Goal: Task Accomplishment & Management: Complete application form

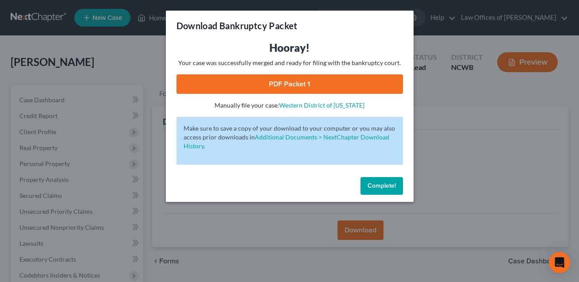
scroll to position [97, 0]
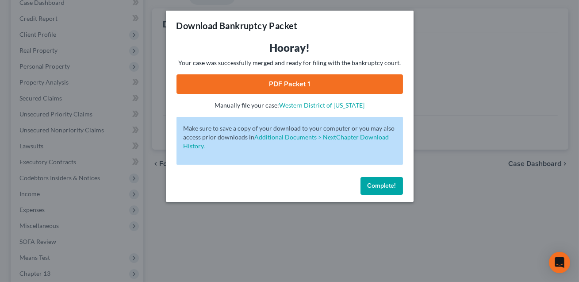
click at [375, 189] on button "Complete!" at bounding box center [382, 186] width 42 height 18
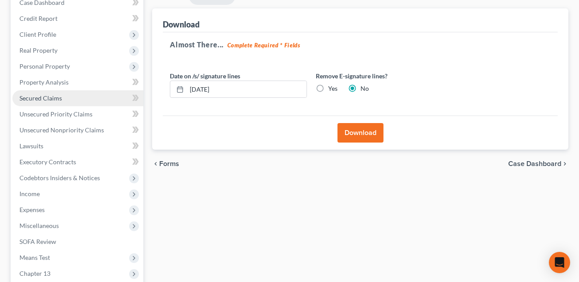
scroll to position [0, 0]
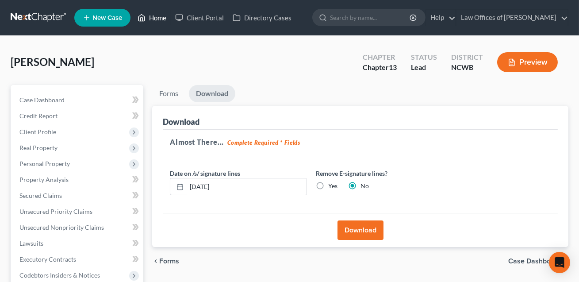
click at [157, 18] on link "Home" at bounding box center [152, 18] width 38 height 16
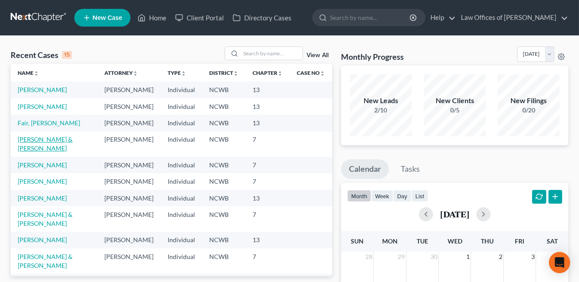
click at [58, 152] on link "[PERSON_NAME] & [PERSON_NAME]" at bounding box center [45, 143] width 55 height 16
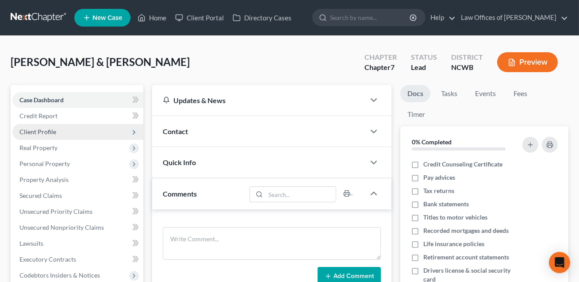
click at [39, 130] on span "Client Profile" at bounding box center [37, 132] width 37 height 8
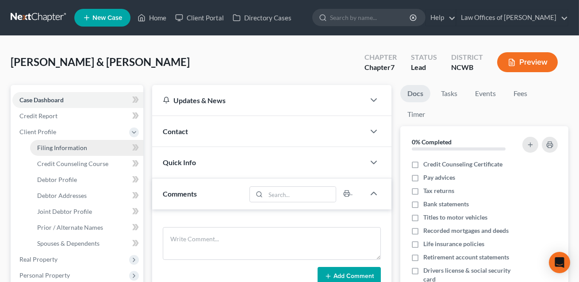
click at [46, 144] on span "Filing Information" at bounding box center [62, 148] width 50 height 8
select select "1"
select select "0"
select select "59"
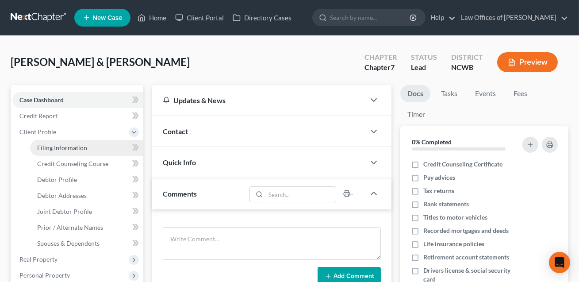
select select "1"
select select "28"
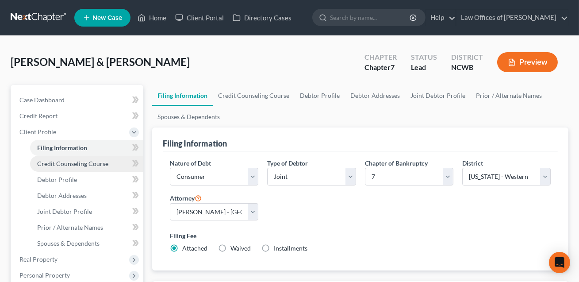
click at [65, 166] on span "Credit Counseling Course" at bounding box center [72, 164] width 71 height 8
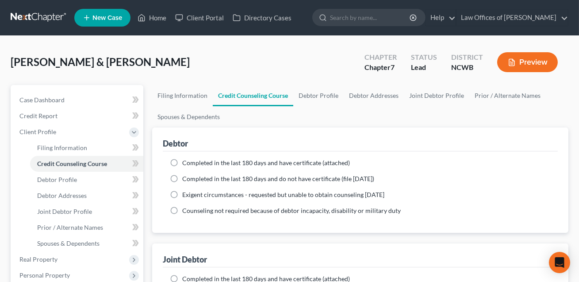
click at [182, 162] on label "Completed in the last 180 days and have certificate (attached)" at bounding box center [266, 162] width 168 height 9
click at [186, 162] on input "Completed in the last 180 days and have certificate (attached)" at bounding box center [189, 161] width 6 height 6
radio input "true"
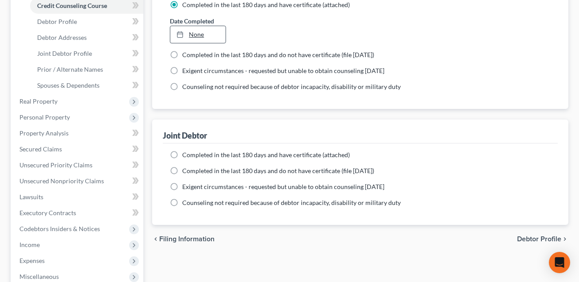
scroll to position [162, 0]
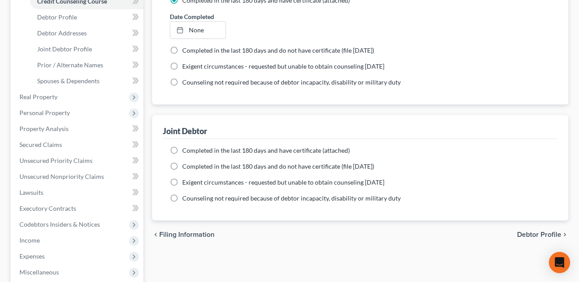
click at [182, 147] on label "Completed in the last 180 days and have certificate (attached)" at bounding box center [266, 150] width 168 height 9
click at [186, 147] on input "Completed in the last 180 days and have certificate (attached)" at bounding box center [189, 149] width 6 height 6
radio input "true"
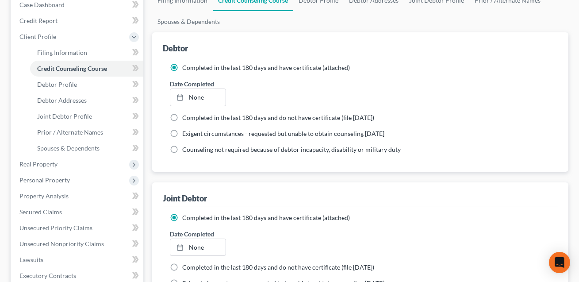
scroll to position [84, 0]
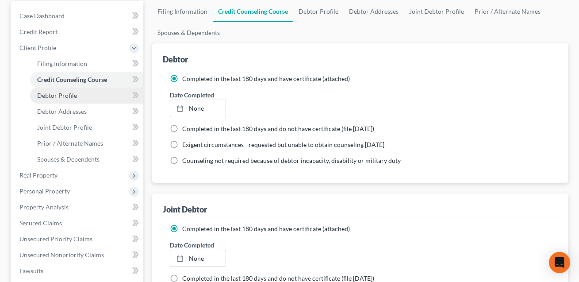
click at [69, 98] on span "Debtor Profile" at bounding box center [57, 96] width 40 height 8
select select "1"
select select "2"
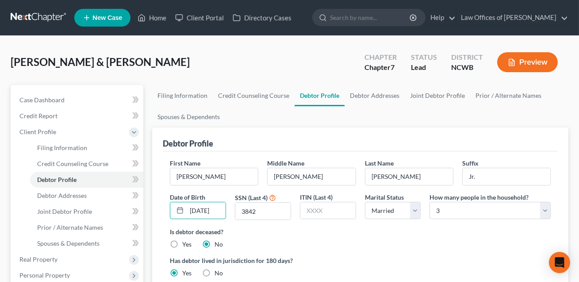
scroll to position [0, 4]
drag, startPoint x: 190, startPoint y: 208, endPoint x: 230, endPoint y: 210, distance: 39.4
click at [230, 210] on div "Date of Birth [DEMOGRAPHIC_DATA]" at bounding box center [198, 207] width 65 height 28
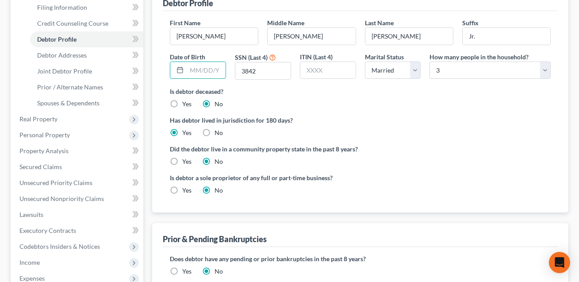
scroll to position [90, 0]
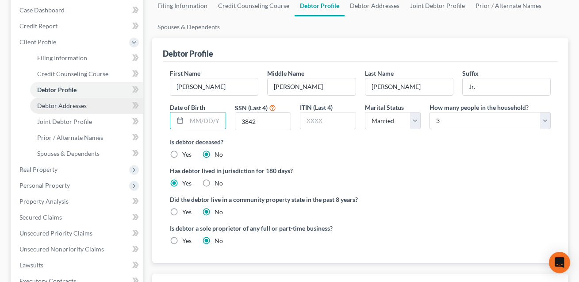
click at [73, 104] on span "Debtor Addresses" at bounding box center [62, 106] width 50 height 8
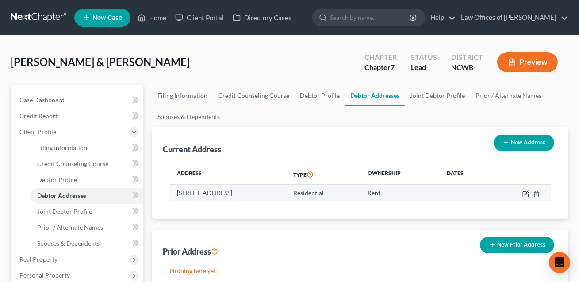
click at [526, 192] on icon "button" at bounding box center [527, 193] width 4 height 4
select select "28"
select select "54"
select select "0"
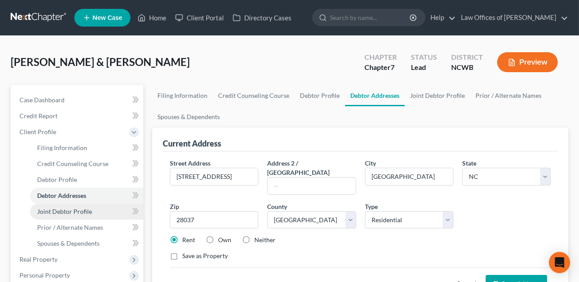
click at [83, 208] on span "Joint Debtor Profile" at bounding box center [64, 212] width 55 height 8
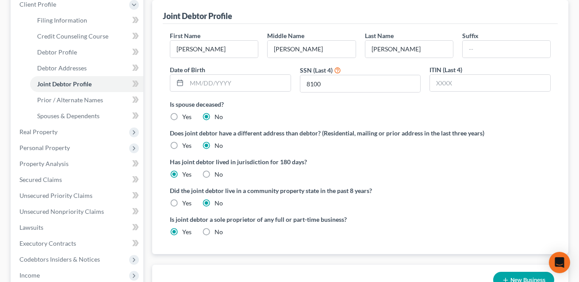
scroll to position [146, 0]
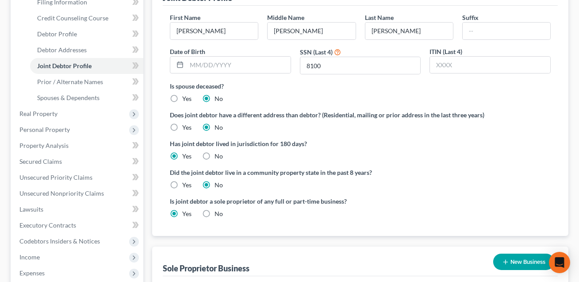
click at [215, 213] on label "No" at bounding box center [219, 213] width 8 height 9
click at [218, 213] on input "No" at bounding box center [221, 212] width 6 height 6
radio input "true"
radio input "false"
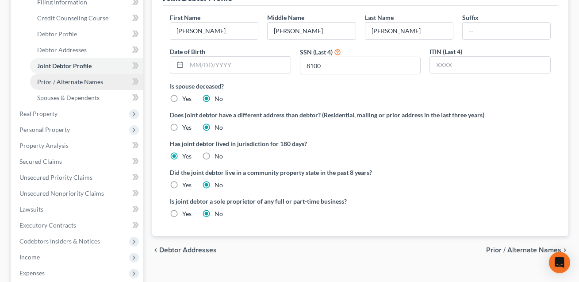
click at [81, 76] on link "Prior / Alternate Names" at bounding box center [86, 82] width 113 height 16
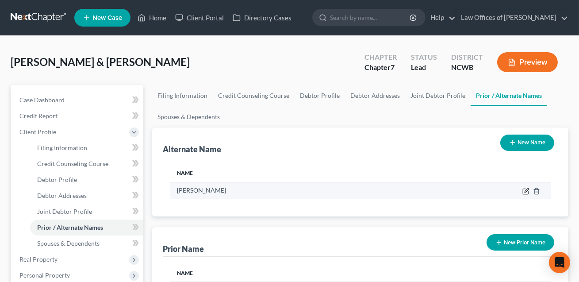
click at [527, 192] on icon at bounding box center [526, 191] width 7 height 7
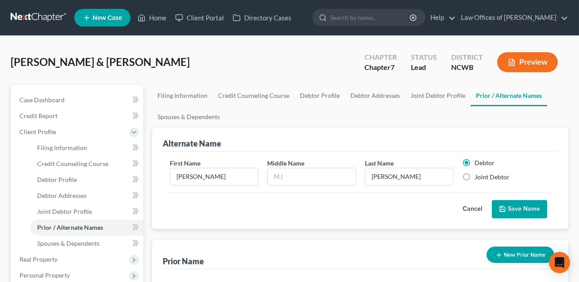
click at [523, 211] on button "Save Name" at bounding box center [519, 209] width 55 height 19
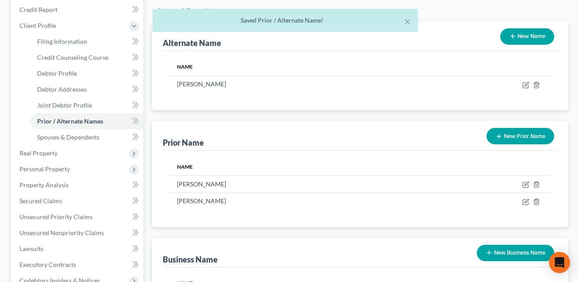
scroll to position [148, 0]
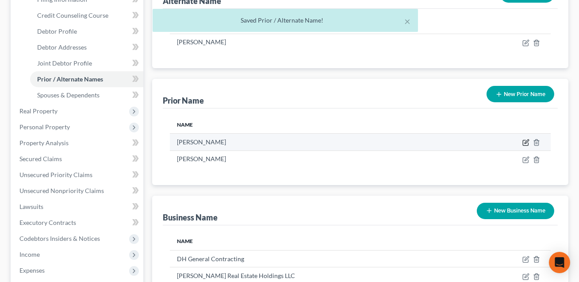
click at [526, 143] on icon "button" at bounding box center [526, 142] width 7 height 7
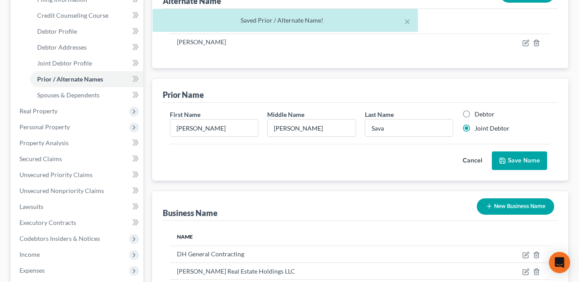
click at [515, 158] on button "Save Name" at bounding box center [519, 160] width 55 height 19
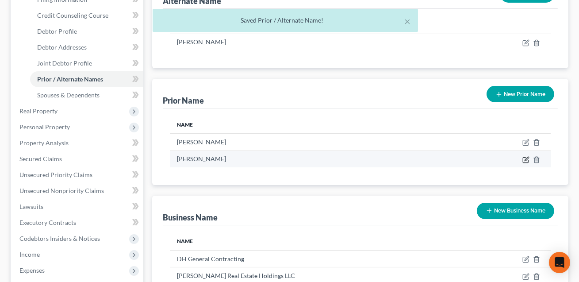
click at [525, 158] on icon "button" at bounding box center [527, 159] width 4 height 4
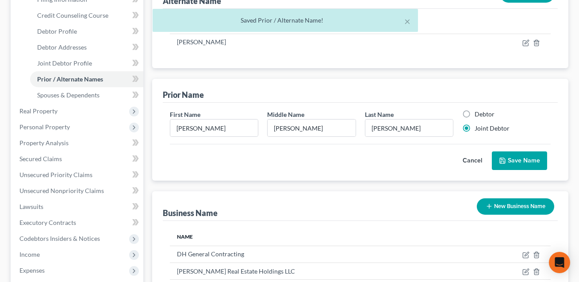
click at [521, 160] on button "Save Name" at bounding box center [519, 160] width 55 height 19
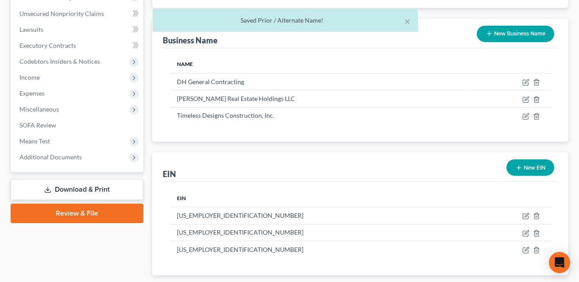
scroll to position [331, 0]
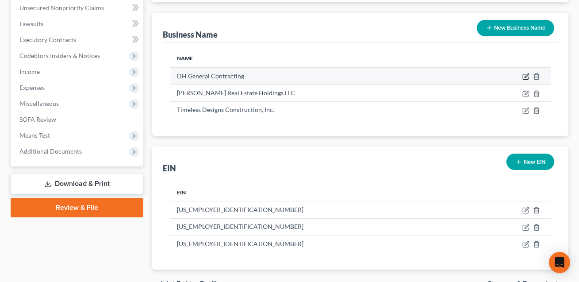
click at [526, 77] on icon "button" at bounding box center [526, 76] width 7 height 7
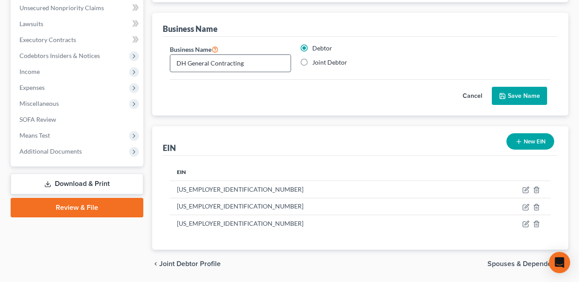
click at [251, 55] on input "DH General Contracting" at bounding box center [230, 63] width 120 height 17
click at [247, 64] on input "DH General Contracting" at bounding box center [230, 63] width 120 height 17
type input "DH General Contracting LLC"
click at [518, 96] on button "Save Name" at bounding box center [519, 96] width 55 height 19
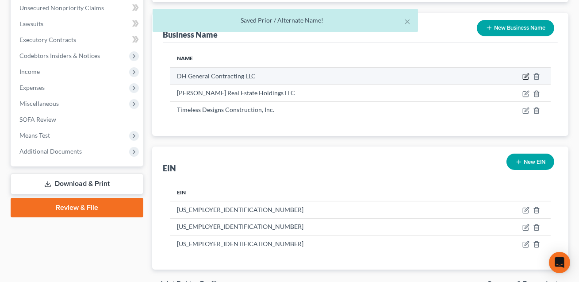
click at [527, 76] on icon "button" at bounding box center [527, 75] width 4 height 4
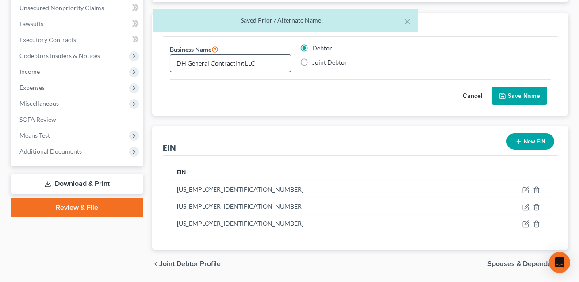
click at [177, 62] on input "DH General Contracting LLC" at bounding box center [230, 63] width 120 height 17
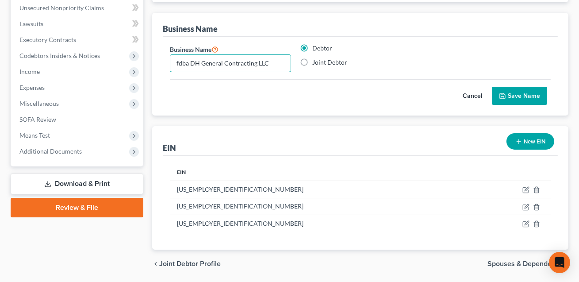
type input "fdba DH General Contracting LLC"
click at [519, 96] on button "Save Name" at bounding box center [519, 96] width 55 height 19
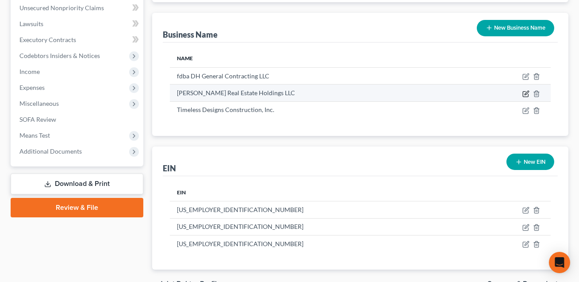
click at [528, 93] on icon "button" at bounding box center [527, 93] width 4 height 4
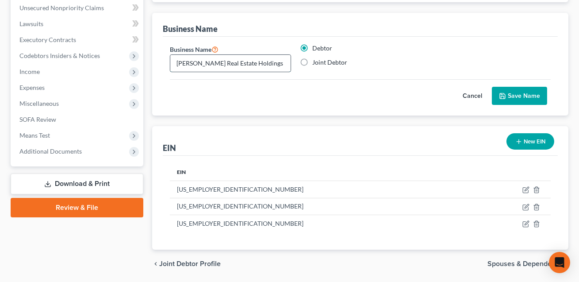
click at [177, 61] on input "[PERSON_NAME] Real Estate Holdings LLC" at bounding box center [230, 63] width 120 height 17
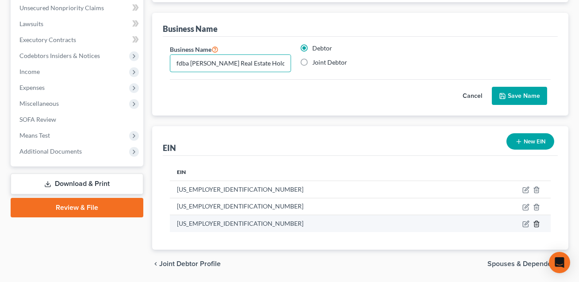
type input "fdba [PERSON_NAME] Real Estate Holdings LLC"
click at [536, 222] on icon "button" at bounding box center [536, 223] width 7 height 7
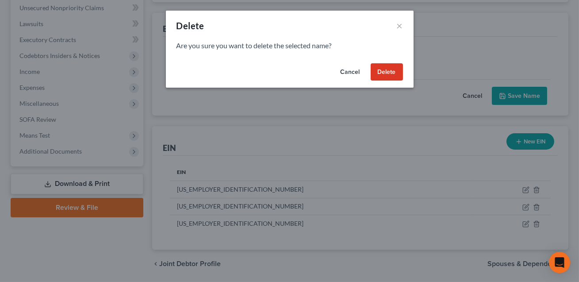
click at [384, 76] on button "Delete" at bounding box center [387, 72] width 32 height 18
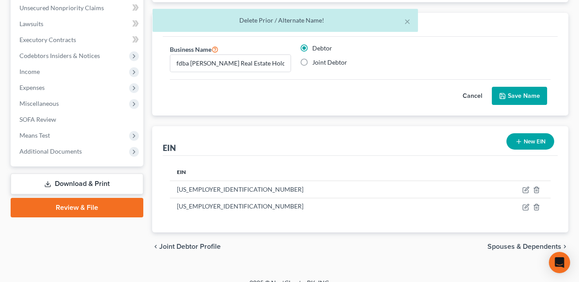
scroll to position [342, 0]
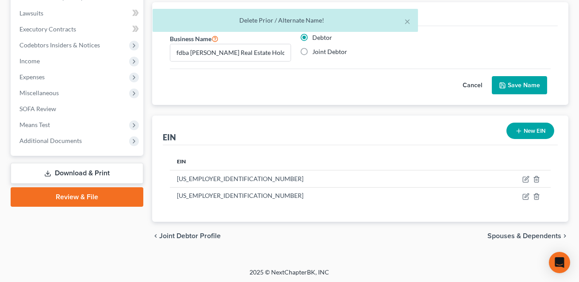
click at [524, 86] on button "Save Name" at bounding box center [519, 85] width 55 height 19
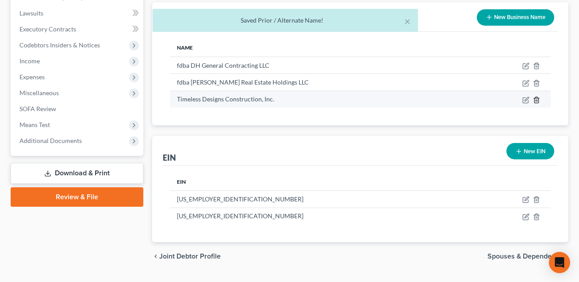
click at [539, 98] on icon "button" at bounding box center [537, 100] width 4 height 6
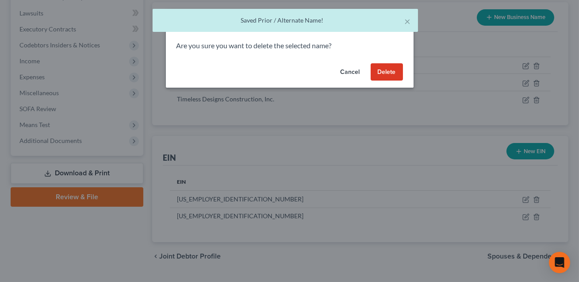
click at [389, 69] on button "Delete" at bounding box center [387, 72] width 32 height 18
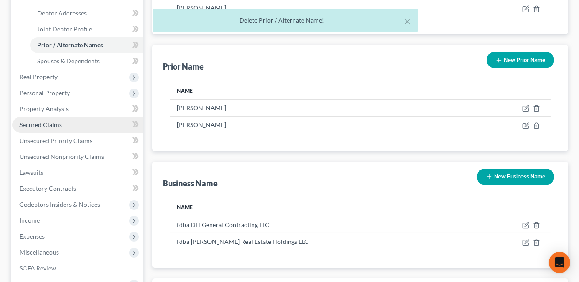
scroll to position [181, 0]
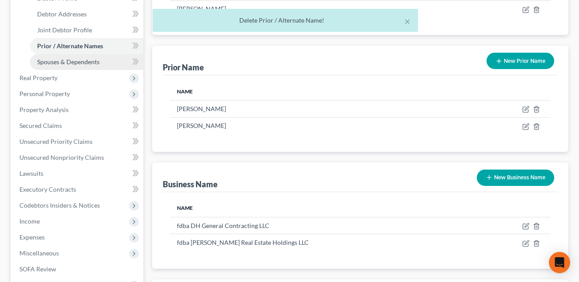
click at [60, 63] on span "Spouses & Dependents" at bounding box center [68, 62] width 62 height 8
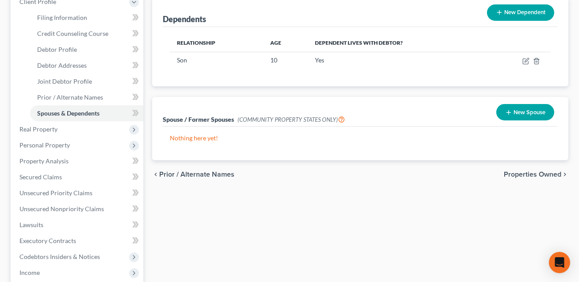
scroll to position [145, 0]
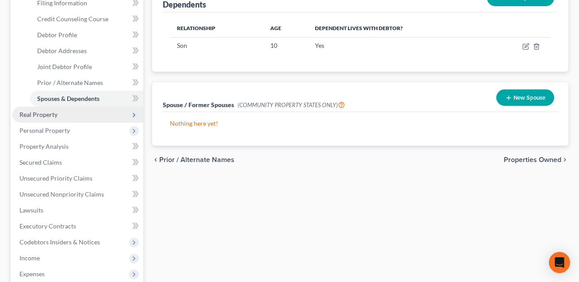
click at [58, 113] on span "Real Property" at bounding box center [77, 115] width 131 height 16
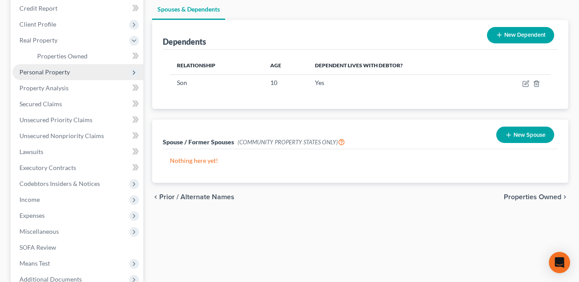
scroll to position [106, 0]
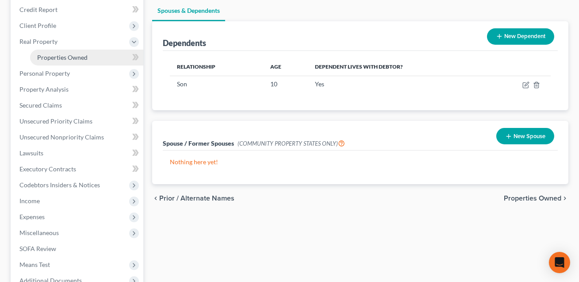
click at [69, 54] on span "Properties Owned" at bounding box center [62, 58] width 50 height 8
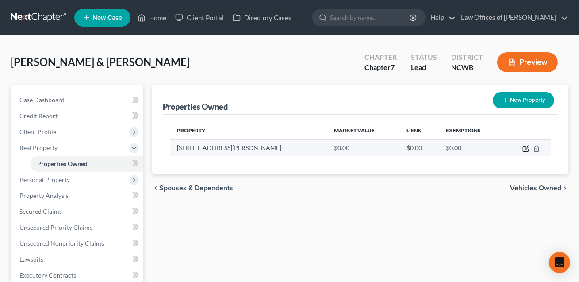
click at [525, 148] on icon "button" at bounding box center [527, 148] width 4 height 4
select select "28"
select select "54"
select select "3"
select select "0"
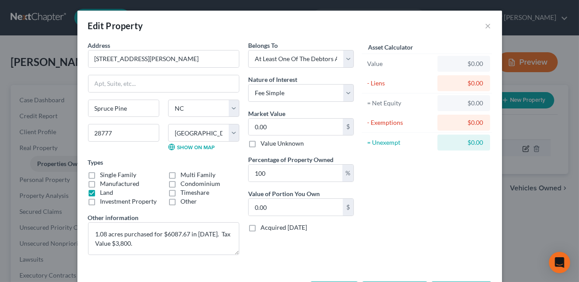
scroll to position [35, 0]
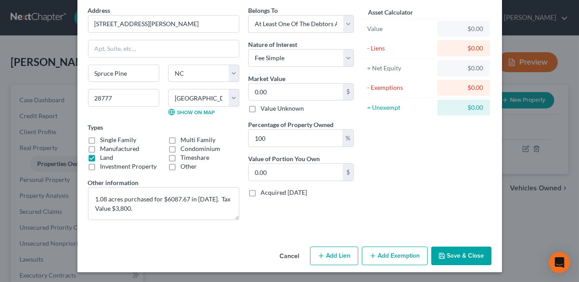
click at [461, 259] on button "Save & Close" at bounding box center [462, 256] width 60 height 19
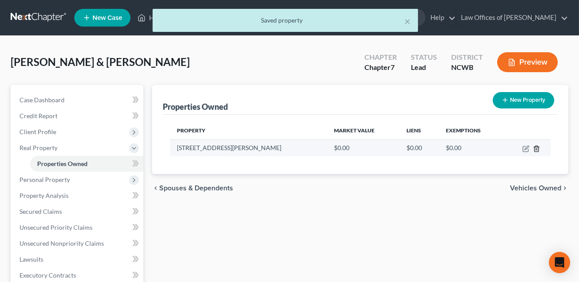
click at [538, 150] on icon "button" at bounding box center [536, 148] width 7 height 7
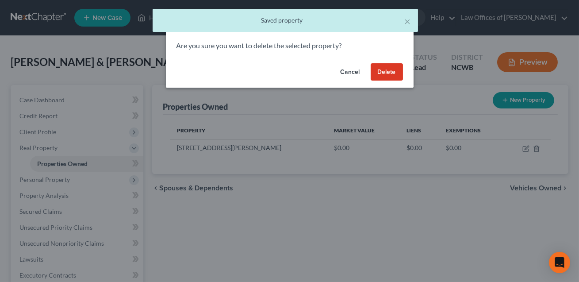
click at [391, 70] on button "Delete" at bounding box center [387, 72] width 32 height 18
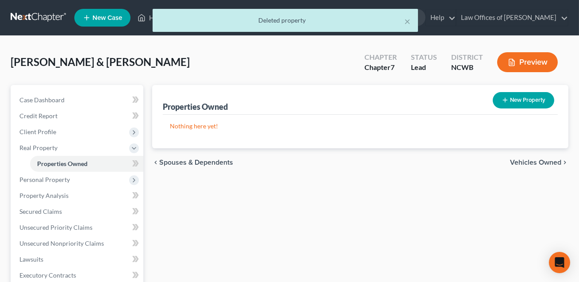
click at [514, 103] on button "New Property" at bounding box center [524, 100] width 62 height 16
select select "28"
select select "54"
select select "2"
select select "0"
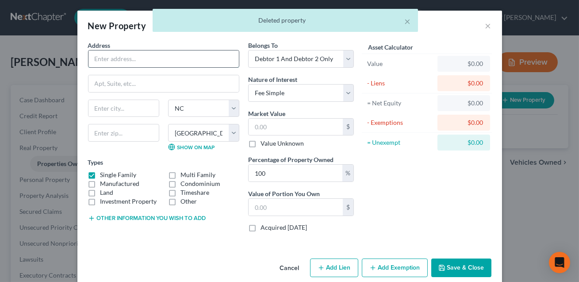
click at [135, 55] on input "text" at bounding box center [164, 58] width 151 height 17
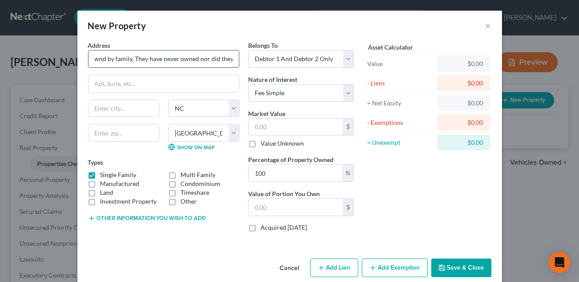
scroll to position [0, 0]
click at [160, 59] on input "Debtors live i a hoe ownd by family, They have never owned nor did they assist …" at bounding box center [164, 58] width 151 height 17
type input "Debtors live i a hoe owned by family, They have never owned nor did they assist…"
click at [100, 175] on label "Single Family" at bounding box center [118, 174] width 36 height 9
click at [104, 175] on input "Single Family" at bounding box center [107, 173] width 6 height 6
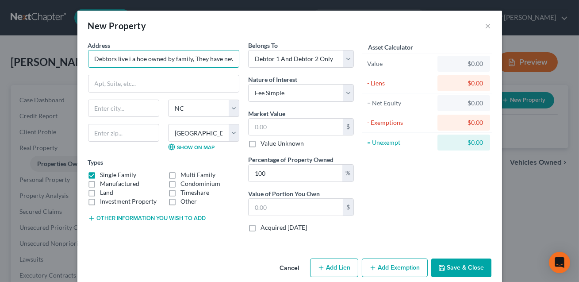
checkbox input "false"
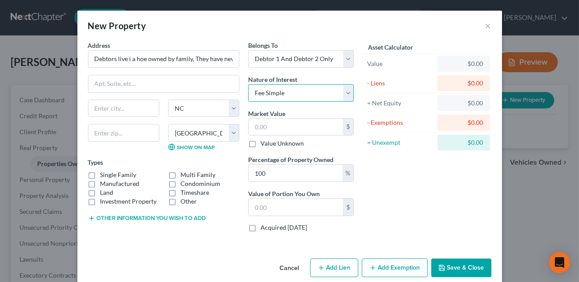
click at [293, 93] on select "Select Fee Simple Joint Tenant Life Estate Equitable Interest Future Interest T…" at bounding box center [301, 93] width 106 height 18
select select "7"
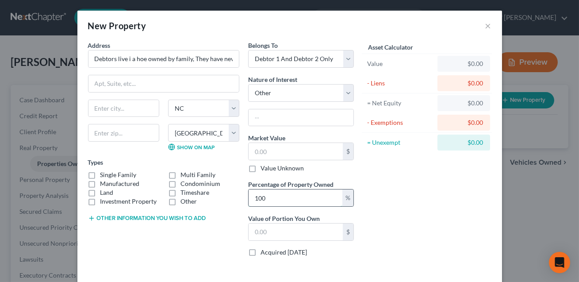
click at [272, 200] on input "100" at bounding box center [296, 197] width 94 height 17
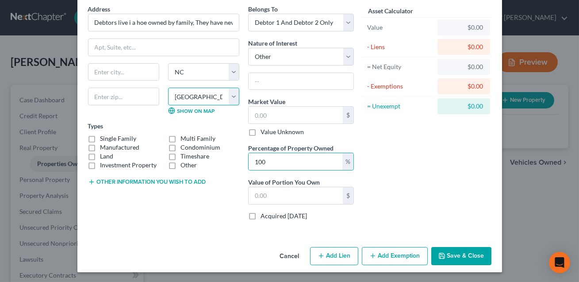
click at [231, 100] on select "County [GEOGRAPHIC_DATA] [GEOGRAPHIC_DATA] [GEOGRAPHIC_DATA] [GEOGRAPHIC_DATA] …" at bounding box center [203, 97] width 71 height 18
select select
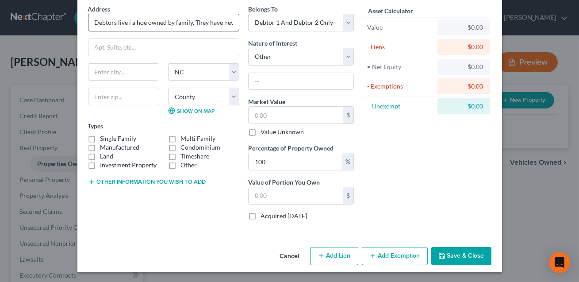
click at [142, 25] on input "Debtors live i a hoe owned by family, They have never owned nor did they assist…" at bounding box center [164, 22] width 151 height 17
click at [130, 23] on input "Debtors live i a home owned by family, They have never owned nor did they assis…" at bounding box center [164, 22] width 151 height 17
click at [201, 23] on input "Debtors live in a home owned by family, They have never owned nor did they assi…" at bounding box center [164, 22] width 151 height 17
type input "Debtors live in a home owned by family. They have never owned nor did they assi…"
click at [460, 255] on button "Save & Close" at bounding box center [462, 256] width 60 height 19
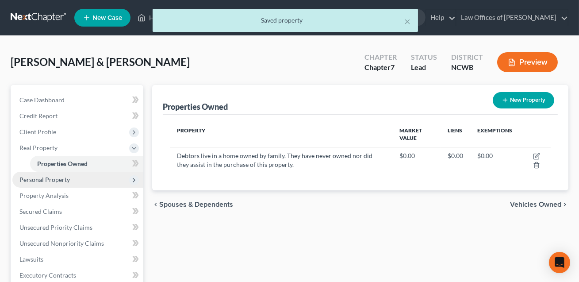
click at [57, 181] on span "Personal Property" at bounding box center [44, 180] width 50 height 8
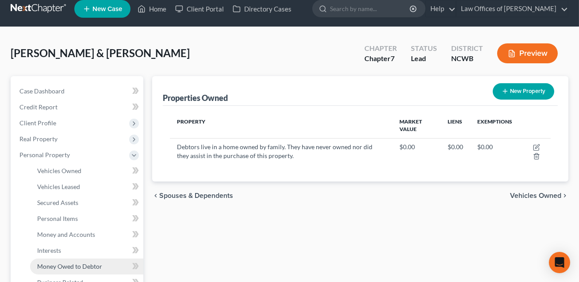
scroll to position [9, 0]
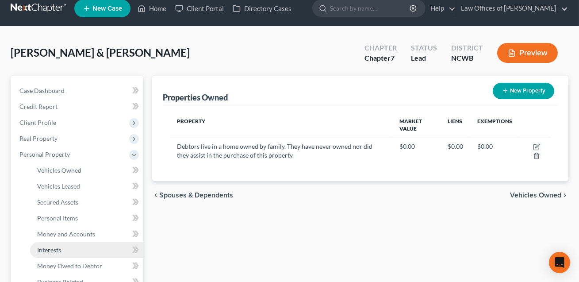
click at [58, 251] on span "Interests" at bounding box center [49, 250] width 24 height 8
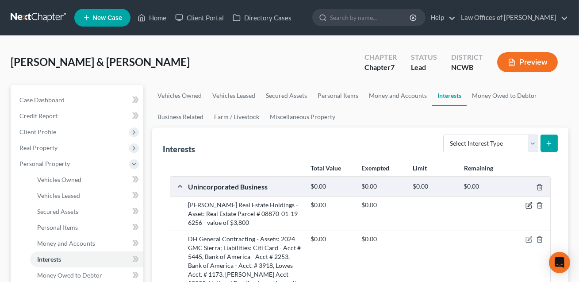
click at [530, 205] on icon "button" at bounding box center [530, 205] width 4 height 4
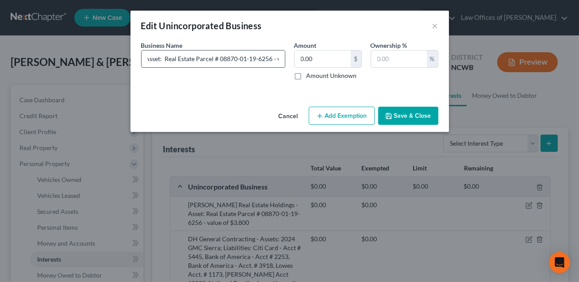
scroll to position [0, 113]
click at [242, 58] on input "[PERSON_NAME] Real Estate Holdings - Asset: Real Estate Parcel # 08870-01-19-62…" at bounding box center [213, 58] width 143 height 17
click at [196, 59] on input "[PERSON_NAME] Real Estate Holdings - Asset: Real Estate Parcel # 08870-01-19-62…" at bounding box center [213, 58] width 143 height 17
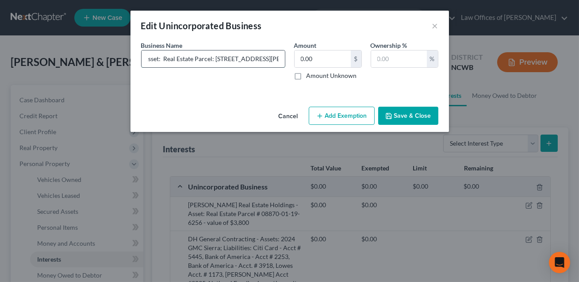
click at [239, 59] on input "[PERSON_NAME] Real Estate Holdings - Asset: Real Estate Parcel: [STREET_ADDRESS…" at bounding box center [213, 58] width 143 height 17
click at [175, 59] on input "[PERSON_NAME] Real Estate Holdings - Asset: Real Estate Parcel: [STREET_ADDRESS…" at bounding box center [213, 58] width 143 height 17
click at [251, 60] on input "[PERSON_NAME] Real Estate Holdings - Asset: Real Estate Parcel: [STREET_ADDRESS…" at bounding box center [213, 58] width 143 height 17
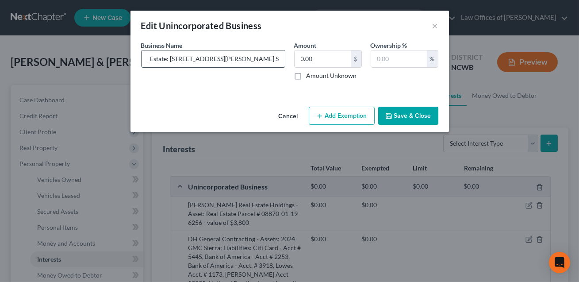
scroll to position [0, 220]
click at [259, 59] on input "[PERSON_NAME] Real Estate Holdings - Asset: Real Estate: [STREET_ADDRESS][PERSO…" at bounding box center [213, 58] width 143 height 17
click at [233, 60] on input "[PERSON_NAME] Real Estate Holdings - Asset: Real Estate: [STREET_ADDRESS][PERSO…" at bounding box center [213, 58] width 143 height 17
click at [278, 58] on input "[PERSON_NAME] Real Estate Holdings - Asset: Real Estate: [STREET_ADDRESS][PERSO…" at bounding box center [213, 58] width 143 height 17
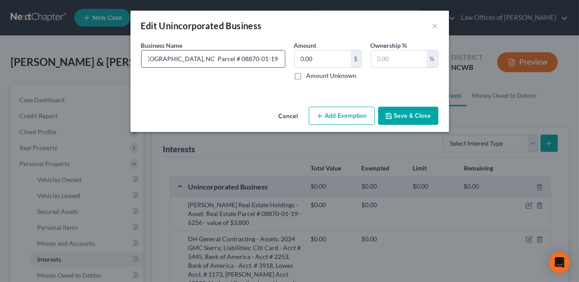
scroll to position [0, 279]
click at [189, 60] on input "[PERSON_NAME] Real Estate Holdings - Asset: Real Estate: [STREET_ADDRESS][PERSO…" at bounding box center [213, 58] width 143 height 17
click at [244, 60] on input "[PERSON_NAME] Real Estate Holdings - Asset: Real Estate: [STREET_ADDRESS][PERSO…" at bounding box center [213, 58] width 143 height 17
type input "[PERSON_NAME] Real Estate Holdings - Asset: Real Estate: [STREET_ADDRESS][PERSO…"
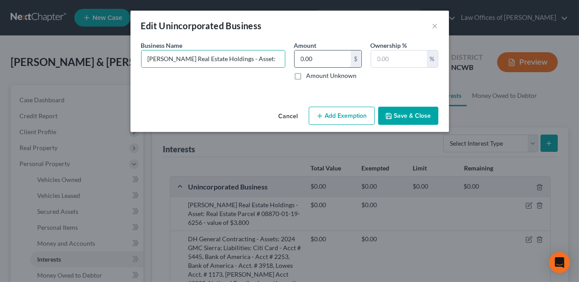
click at [320, 60] on input "0.00" at bounding box center [323, 58] width 56 height 17
type input "3,800.00"
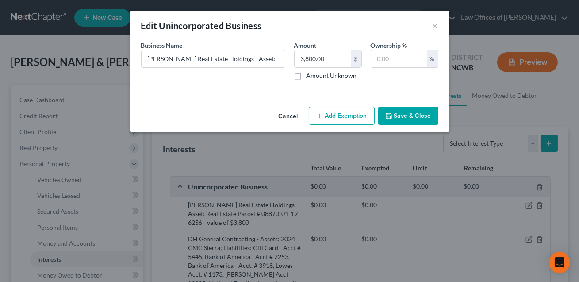
click at [416, 118] on button "Save & Close" at bounding box center [408, 116] width 60 height 19
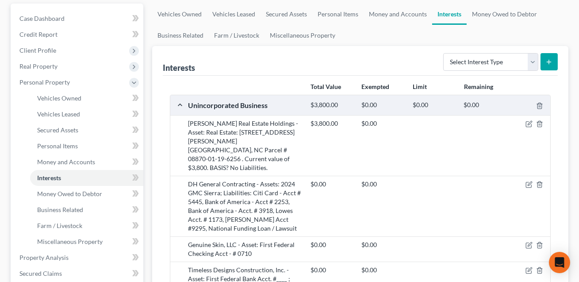
scroll to position [97, 0]
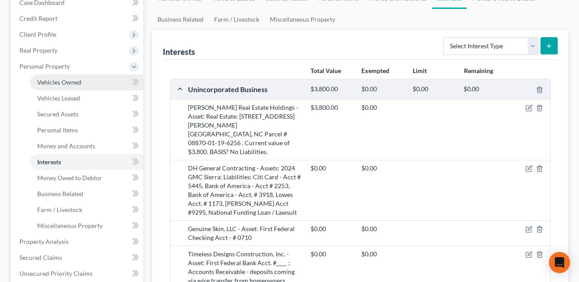
click at [51, 81] on span "Vehicles Owned" at bounding box center [59, 82] width 44 height 8
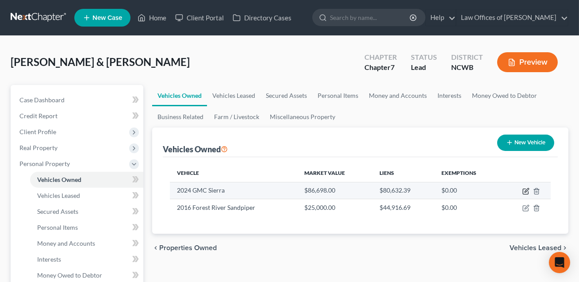
click at [527, 190] on icon "button" at bounding box center [527, 190] width 4 height 4
select select "0"
select select "2"
select select "3"
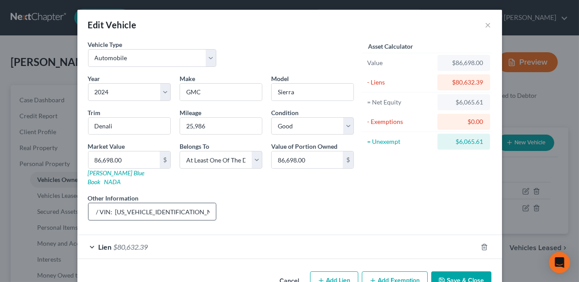
scroll to position [0, 58]
click at [199, 203] on input "K3500 D, Diesel / VIN: [US_VEHICLE_IDENTIFICATION_NUMBER], JD Power Value" at bounding box center [153, 211] width 128 height 17
type input "K3500 D, Diesel / VIN: [US_VEHICLE_IDENTIFICATION_NUMBER], JD Power value liste…"
click at [319, 160] on input "86,698.00" at bounding box center [307, 159] width 71 height 17
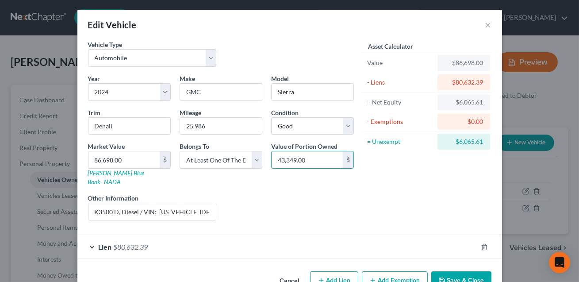
scroll to position [17, 0]
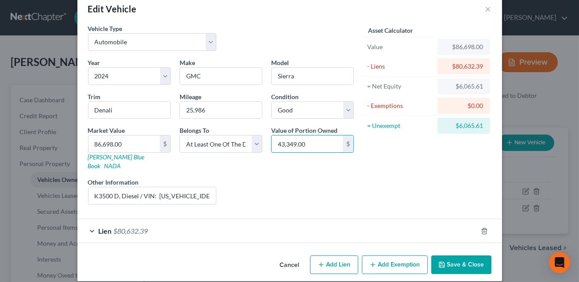
type input "43,349.00"
click at [451, 257] on button "Save & Close" at bounding box center [462, 264] width 60 height 19
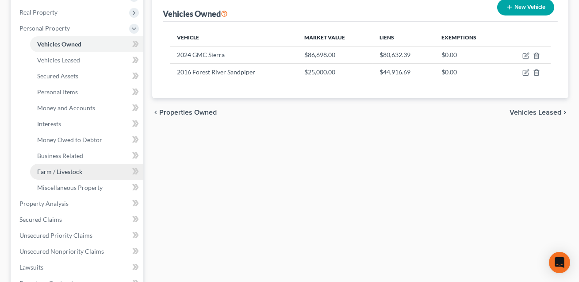
scroll to position [143, 0]
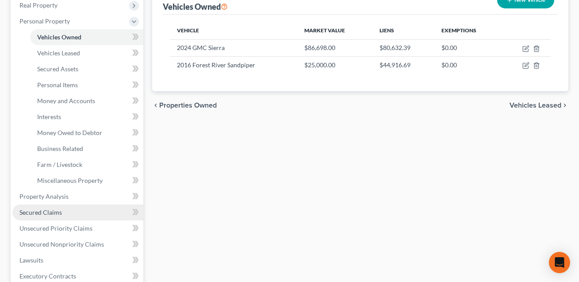
click at [57, 212] on span "Secured Claims" at bounding box center [40, 212] width 42 height 8
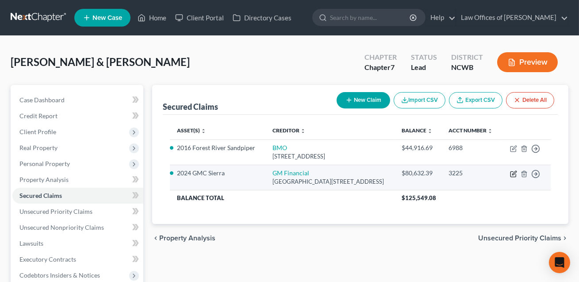
click at [513, 173] on icon "button" at bounding box center [513, 173] width 7 height 7
select select "45"
select select "0"
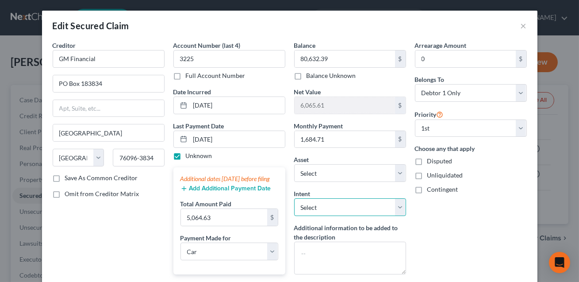
click at [339, 212] on select "Select Surrender Redeem Reaffirm Avoid Other" at bounding box center [350, 207] width 112 height 18
select select "2"
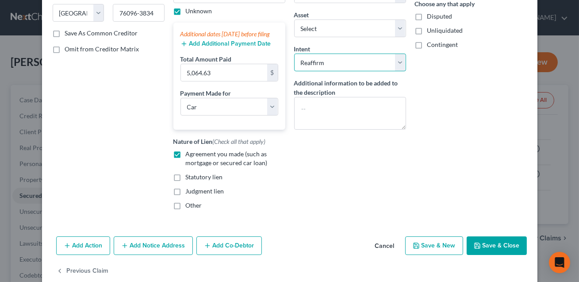
scroll to position [169, 0]
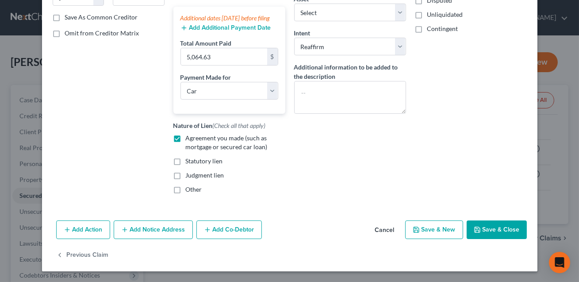
click at [494, 230] on button "Save & Close" at bounding box center [497, 229] width 60 height 19
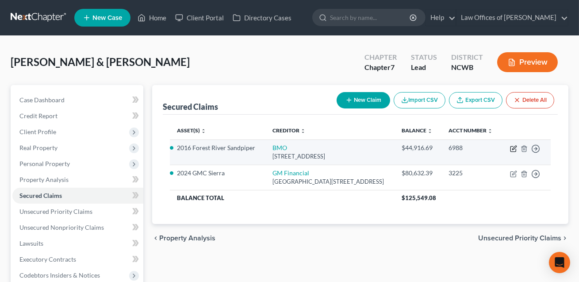
click at [514, 148] on icon "button" at bounding box center [513, 148] width 7 height 7
select select "14"
select select "0"
select select "1"
select select "0"
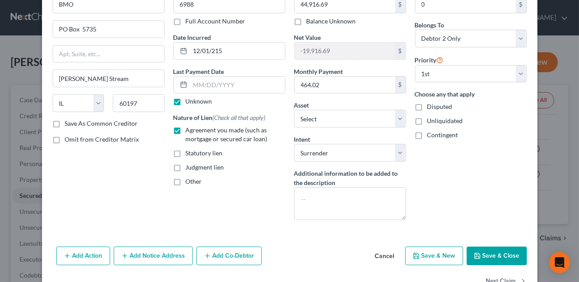
scroll to position [80, 0]
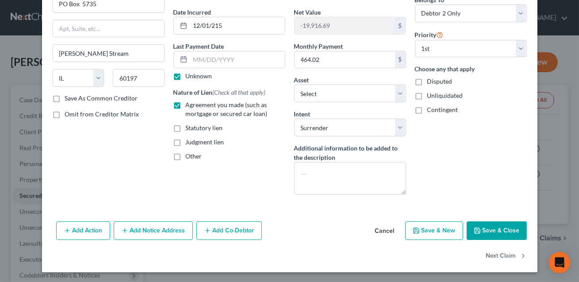
click at [503, 232] on button "Save & Close" at bounding box center [497, 230] width 60 height 19
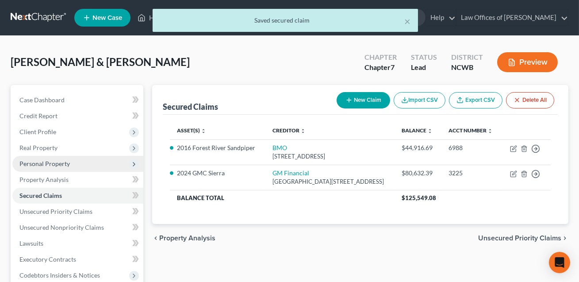
click at [41, 166] on span "Personal Property" at bounding box center [44, 164] width 50 height 8
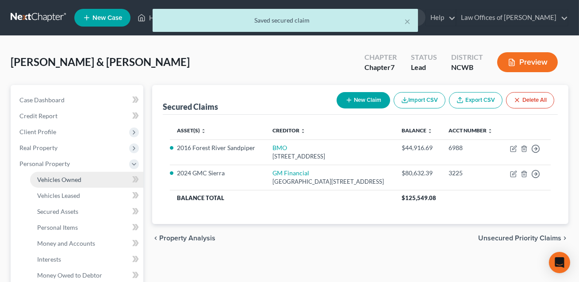
click at [50, 181] on span "Vehicles Owned" at bounding box center [59, 180] width 44 height 8
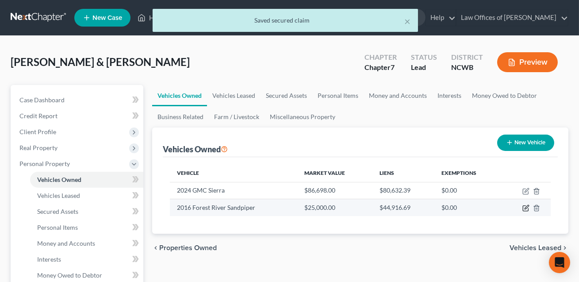
click at [527, 209] on icon "button" at bounding box center [526, 208] width 7 height 7
select select "7"
select select "10"
select select "2"
select select "1"
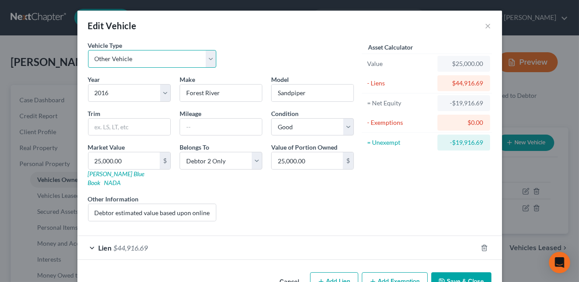
click at [161, 59] on select "Select Automobile Truck Trailer Watercraft Aircraft Motor Home Atv Other Vehicle" at bounding box center [152, 59] width 129 height 18
select select "5"
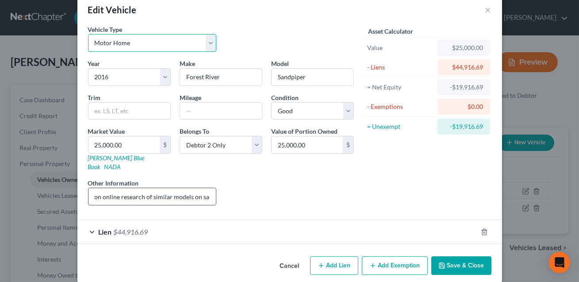
scroll to position [0, 91]
click at [460, 256] on button "Save & Close" at bounding box center [462, 265] width 60 height 19
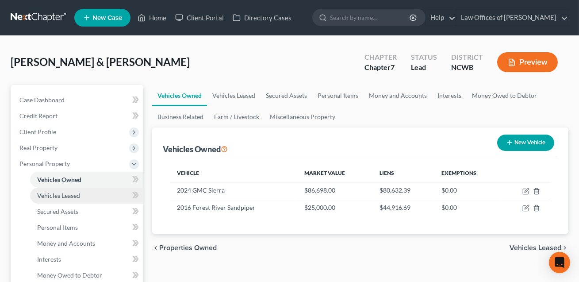
click at [58, 195] on span "Vehicles Leased" at bounding box center [58, 196] width 43 height 8
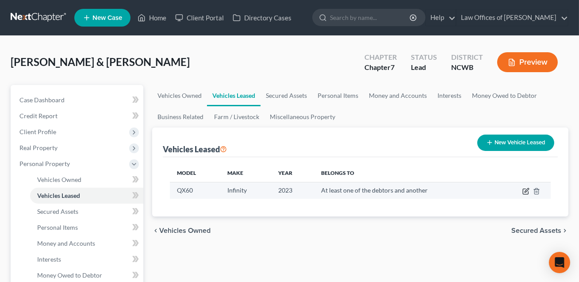
click at [525, 190] on icon "button" at bounding box center [526, 191] width 7 height 7
select select "0"
select select "3"
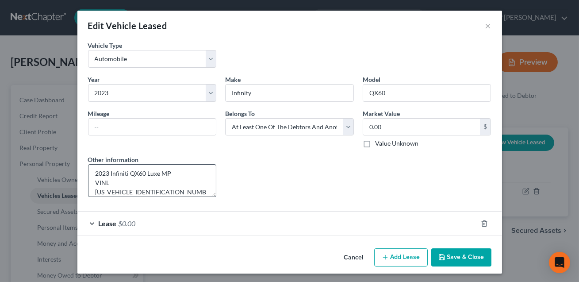
scroll to position [2, 0]
click at [166, 224] on div "Lease $0.00" at bounding box center [277, 223] width 400 height 23
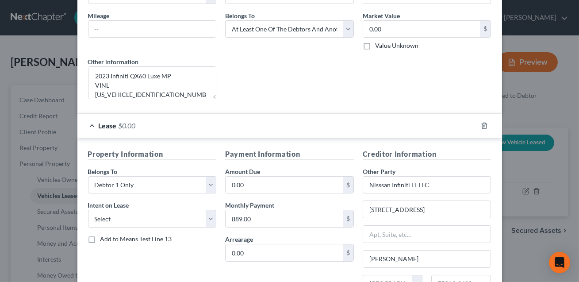
scroll to position [105, 0]
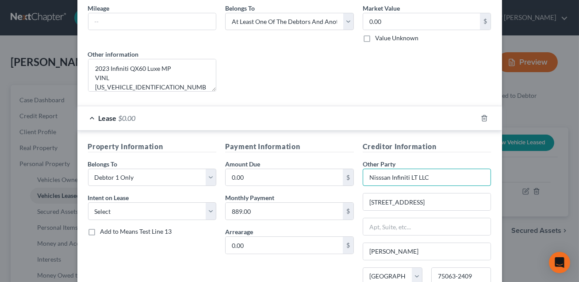
click at [383, 177] on input "Nisssan Infiniti LT LLC" at bounding box center [427, 178] width 129 height 18
click at [428, 177] on input "Nissan Infiniti LT LLC" at bounding box center [427, 178] width 129 height 18
click at [390, 177] on input "Nissan Infiniti" at bounding box center [427, 178] width 129 height 18
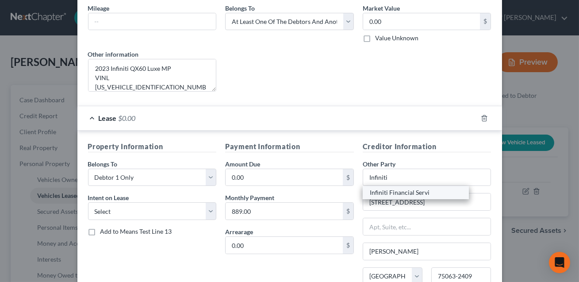
click at [398, 193] on div "Infiniti Financial Servi" at bounding box center [416, 192] width 92 height 9
type input "Infiniti Financial Servi"
type input "PO Box 660360"
type input "[GEOGRAPHIC_DATA]"
type input "75266"
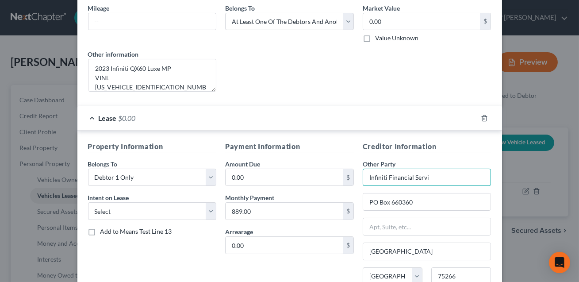
click at [428, 178] on input "Infiniti Financial Servi" at bounding box center [427, 178] width 129 height 18
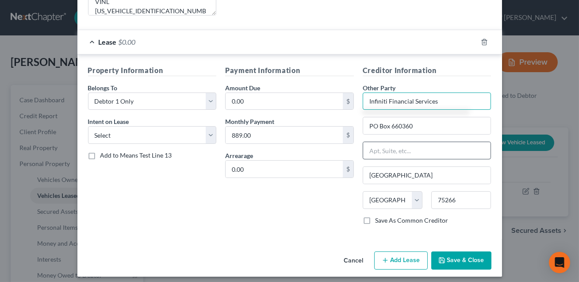
scroll to position [186, 0]
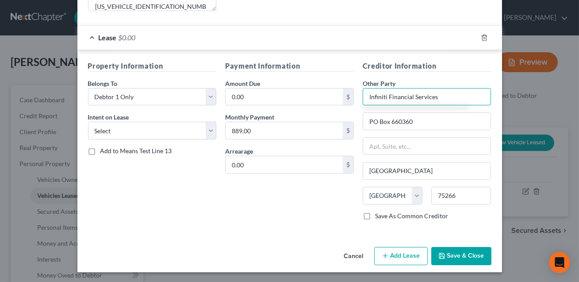
type input "Infiniti Financial Services"
click at [463, 251] on button "Save & Close" at bounding box center [462, 256] width 60 height 19
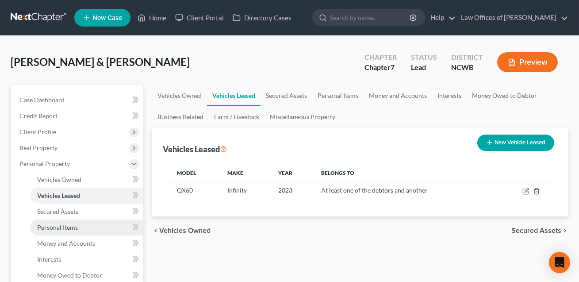
click at [69, 226] on span "Personal Items" at bounding box center [57, 228] width 41 height 8
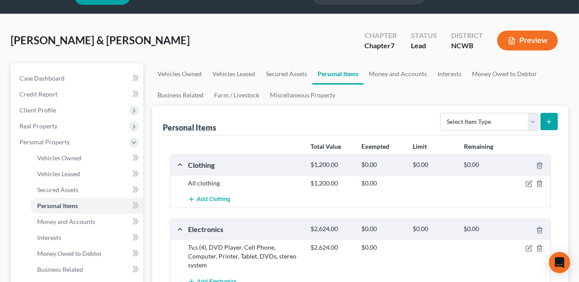
scroll to position [22, 0]
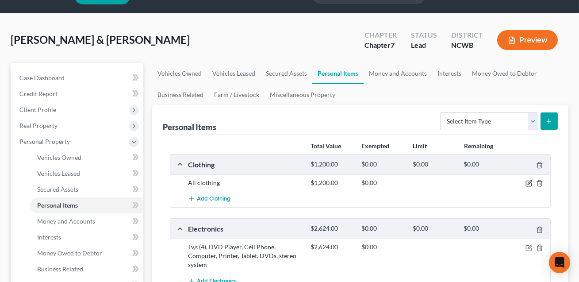
click at [529, 183] on icon "button" at bounding box center [529, 183] width 7 height 7
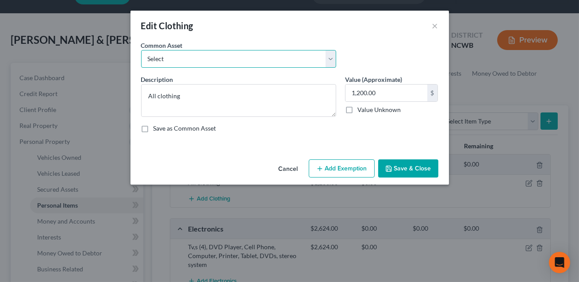
click at [243, 54] on select "Select All clothing All clothing and personal effects" at bounding box center [238, 59] width 195 height 18
select select "1"
type textarea "All clothing and personal effects"
type input "500.00"
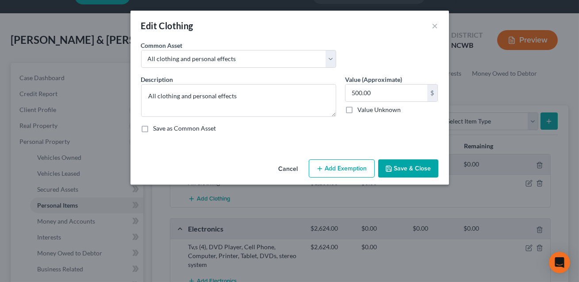
click at [416, 169] on button "Save & Close" at bounding box center [408, 168] width 60 height 19
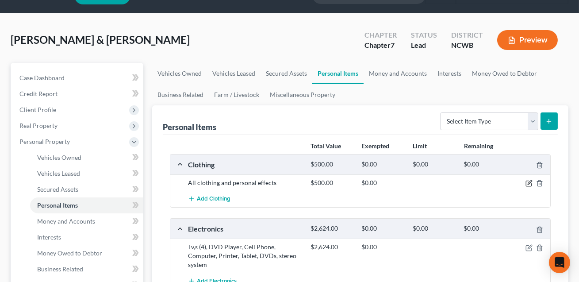
click at [529, 181] on icon "button" at bounding box center [528, 183] width 5 height 5
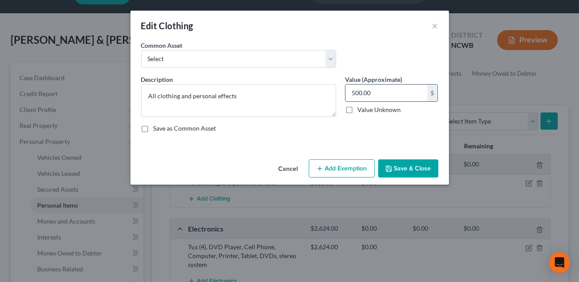
click at [376, 94] on input "500.00" at bounding box center [387, 93] width 82 height 17
type input "1,000.00"
click at [340, 162] on button "Add Exemption" at bounding box center [342, 168] width 66 height 19
select select "2"
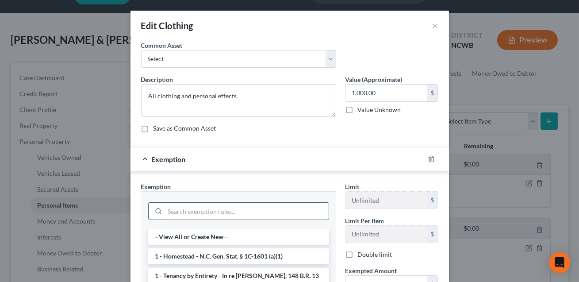
click at [184, 209] on input "search" at bounding box center [247, 211] width 164 height 17
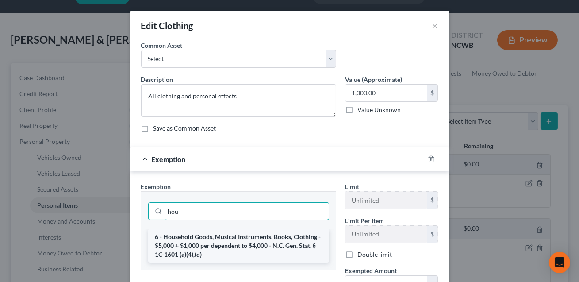
type input "hou"
click at [197, 248] on li "6 - Household Goods, Musical Instruments, Books, Clothing - $5,000 + $1,000 per…" at bounding box center [238, 246] width 181 height 34
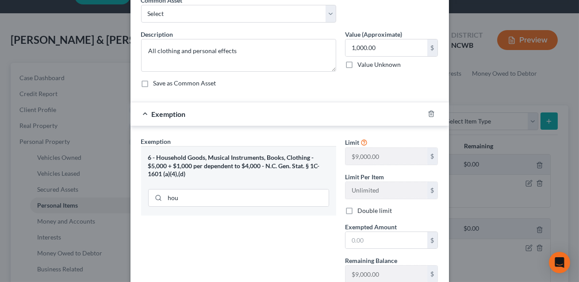
scroll to position [68, 0]
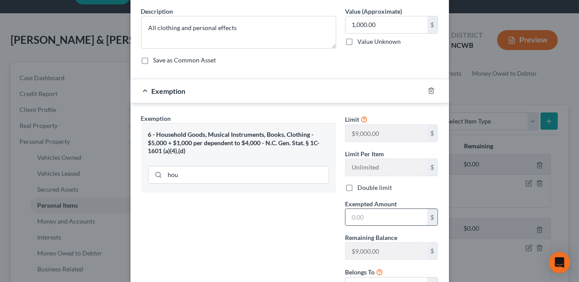
click at [354, 214] on input "text" at bounding box center [387, 217] width 82 height 17
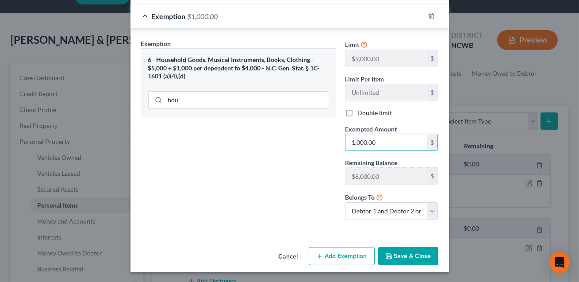
type input "1,000.00"
click at [396, 251] on button "Save & Close" at bounding box center [408, 256] width 60 height 19
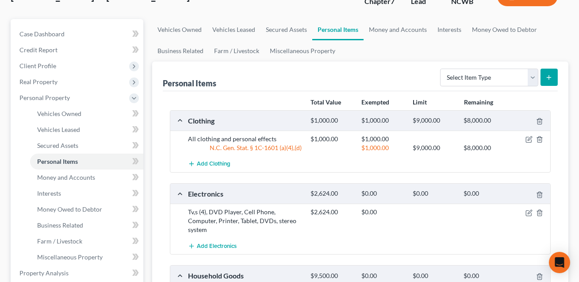
scroll to position [67, 0]
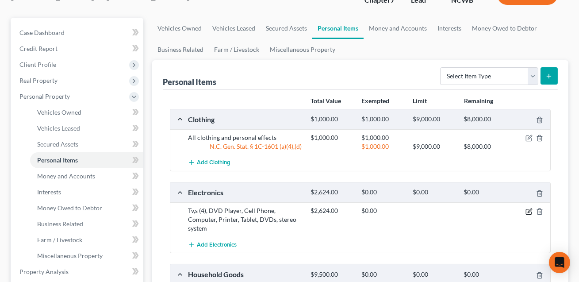
click at [530, 209] on icon "button" at bounding box center [529, 211] width 7 height 7
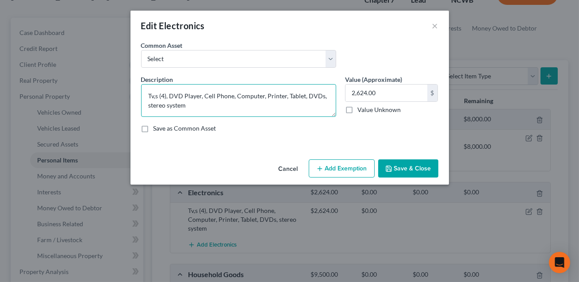
click at [154, 96] on textarea "Tv,s (4), DVD Player, Cell Phone, Computer, Printer, Tablet, DVDs, stereo system" at bounding box center [238, 100] width 195 height 33
click at [157, 97] on textarea "TV,s (4), DVD Player, Cell Phone, Computer, Printer, Tablet, DVDs, stereo system" at bounding box center [238, 100] width 195 height 33
type textarea "TVs (4), DVD Player, Cell Phone, Computer, Printer, Tablet, DVDs, stereo system"
click at [330, 170] on button "Add Exemption" at bounding box center [342, 168] width 66 height 19
select select "2"
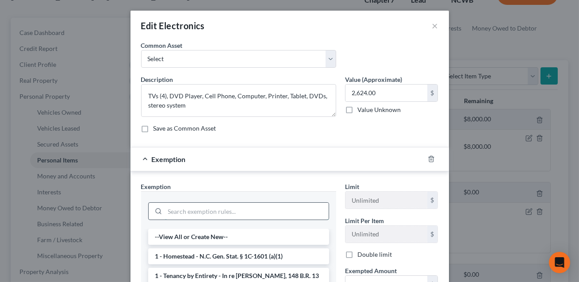
click at [195, 212] on input "search" at bounding box center [247, 211] width 164 height 17
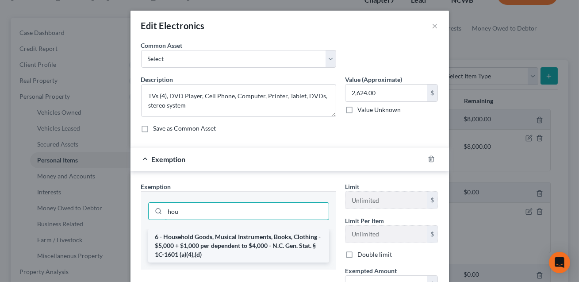
type input "hou"
click at [202, 244] on li "6 - Household Goods, Musical Instruments, Books, Clothing - $5,000 + $1,000 per…" at bounding box center [238, 246] width 181 height 34
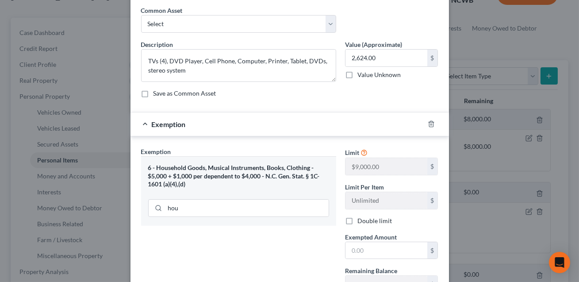
scroll to position [31, 0]
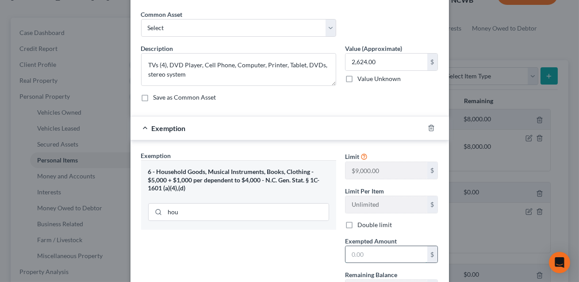
click at [356, 252] on input "text" at bounding box center [387, 254] width 82 height 17
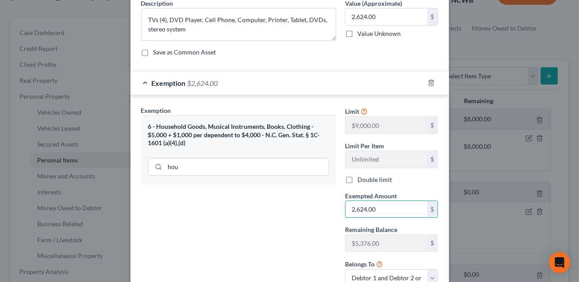
scroll to position [143, 0]
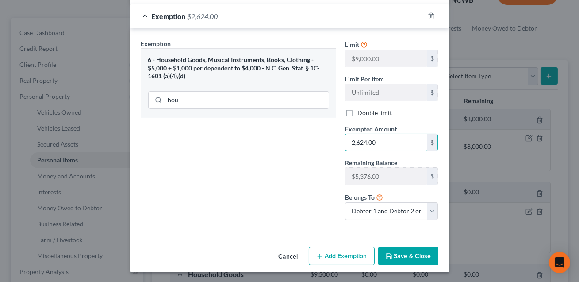
type input "2,624.00"
click at [409, 259] on button "Save & Close" at bounding box center [408, 256] width 60 height 19
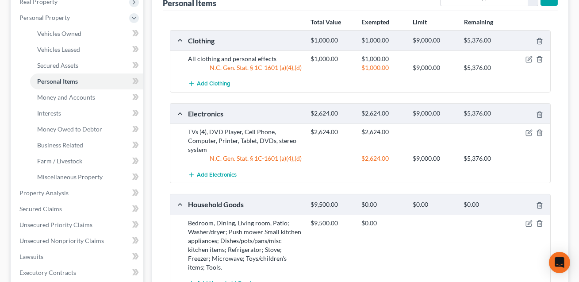
scroll to position [178, 0]
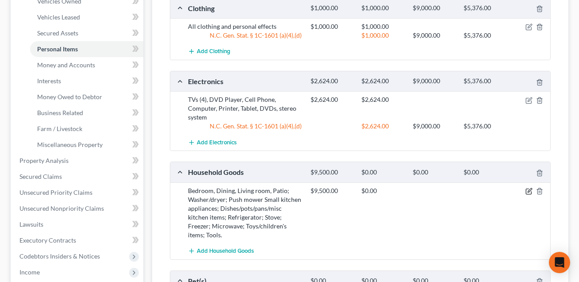
click at [531, 190] on icon "button" at bounding box center [529, 191] width 7 height 7
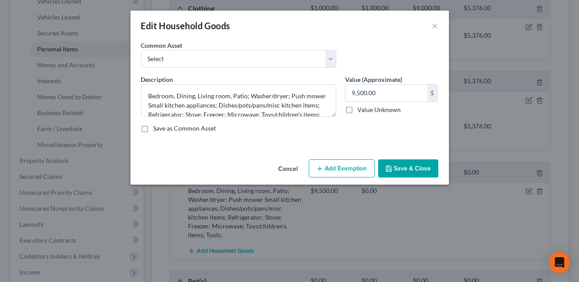
click at [326, 168] on button "Add Exemption" at bounding box center [342, 168] width 66 height 19
select select "2"
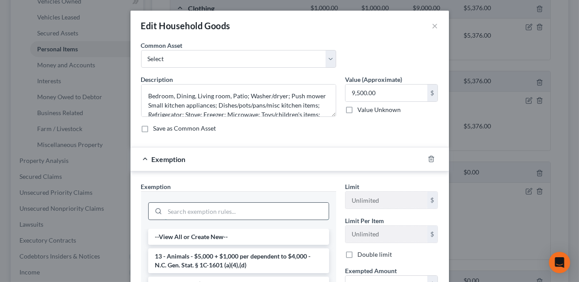
click at [265, 212] on input "search" at bounding box center [247, 211] width 164 height 17
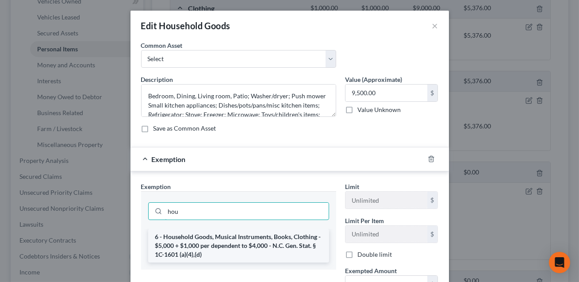
type input "hou"
click at [247, 246] on li "6 - Household Goods, Musical Instruments, Books, Clothing - $5,000 + $1,000 per…" at bounding box center [238, 246] width 181 height 34
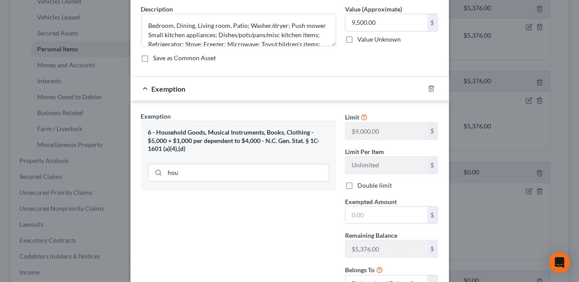
scroll to position [79, 0]
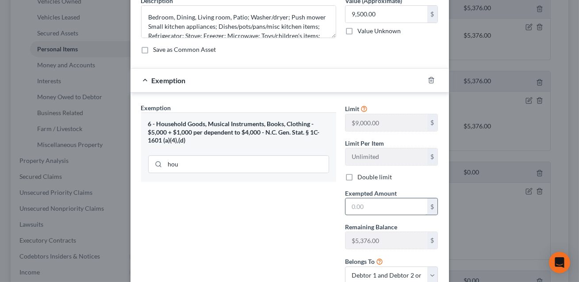
click at [374, 210] on input "text" at bounding box center [387, 206] width 82 height 17
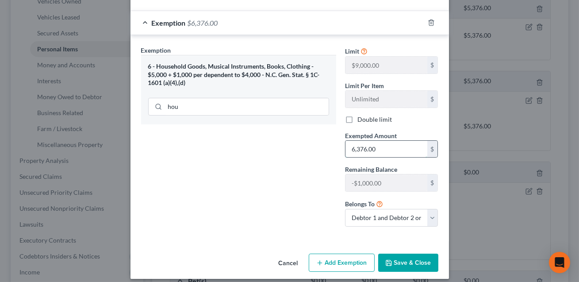
scroll to position [143, 0]
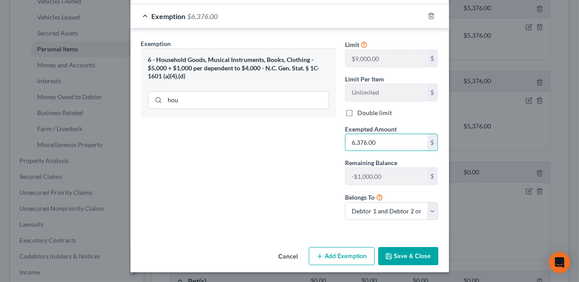
type input "6,376.00"
click at [411, 251] on button "Save & Close" at bounding box center [408, 256] width 60 height 19
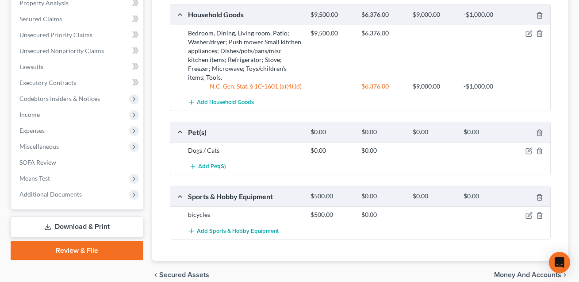
scroll to position [364, 0]
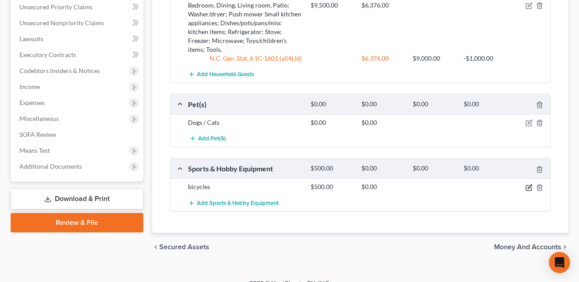
click at [531, 186] on icon "button" at bounding box center [529, 187] width 7 height 7
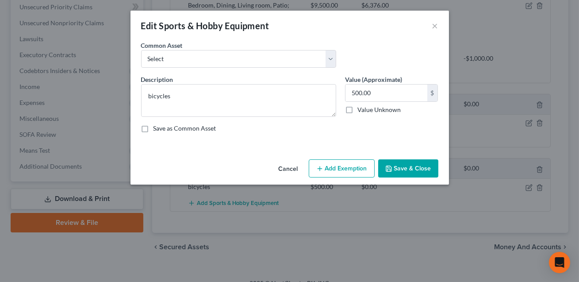
click at [337, 165] on button "Add Exemption" at bounding box center [342, 168] width 66 height 19
select select "2"
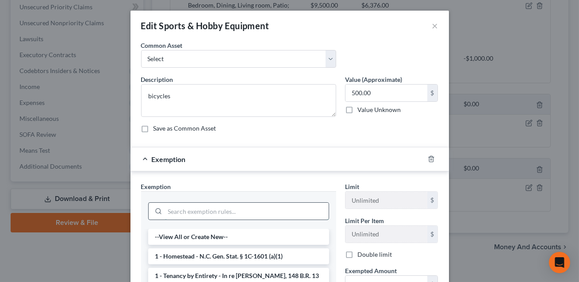
click at [172, 207] on input "search" at bounding box center [247, 211] width 164 height 17
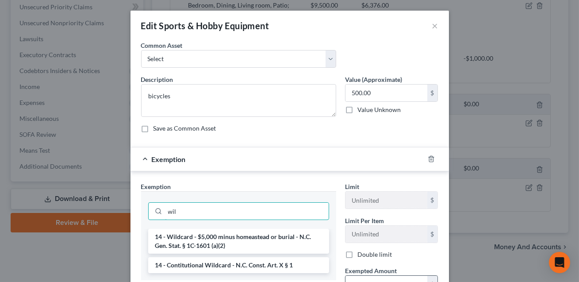
type input "wil"
click at [181, 239] on li "14 - Wildcard - $5,000 minus homeastead or burial - N.C. Gen. Stat. § 1C-1601 (…" at bounding box center [238, 241] width 181 height 25
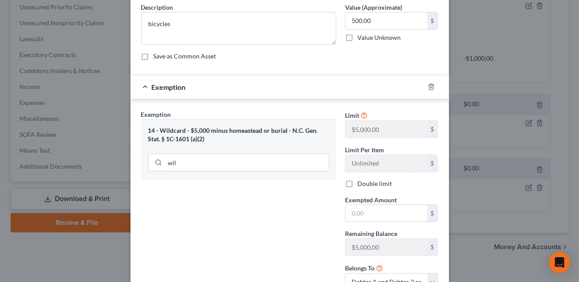
scroll to position [74, 0]
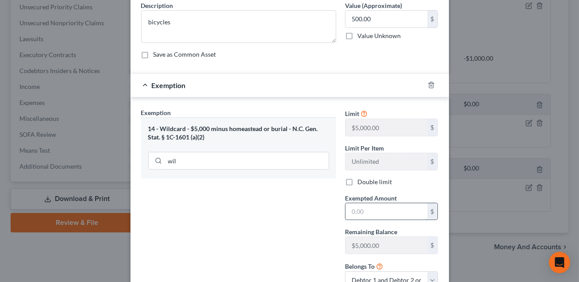
click at [354, 210] on input "text" at bounding box center [387, 211] width 82 height 17
type input "0"
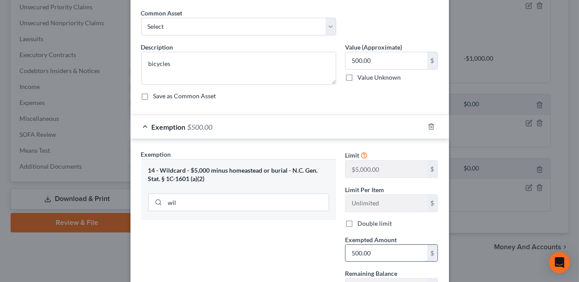
scroll to position [143, 0]
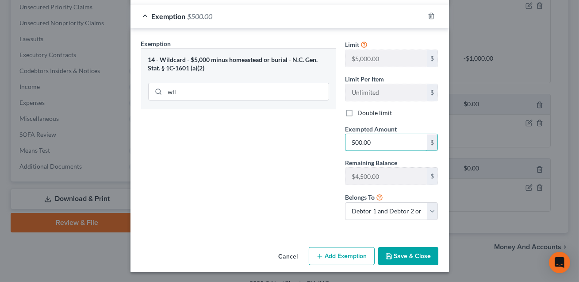
type input "500.00"
click at [405, 255] on button "Save & Close" at bounding box center [408, 256] width 60 height 19
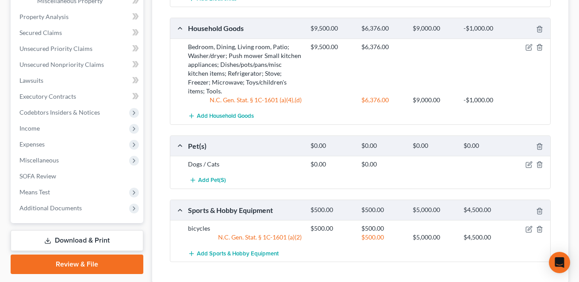
scroll to position [257, 0]
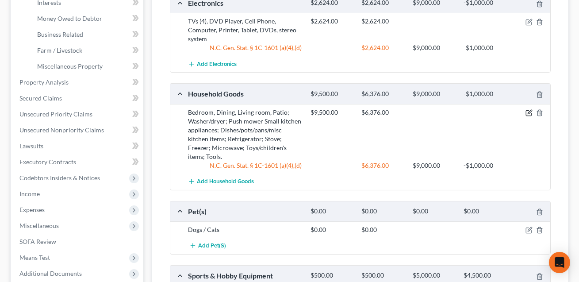
click at [530, 110] on icon "button" at bounding box center [529, 112] width 7 height 7
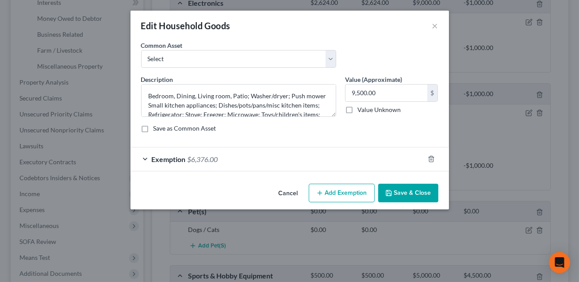
click at [355, 188] on button "Add Exemption" at bounding box center [342, 193] width 66 height 19
select select "2"
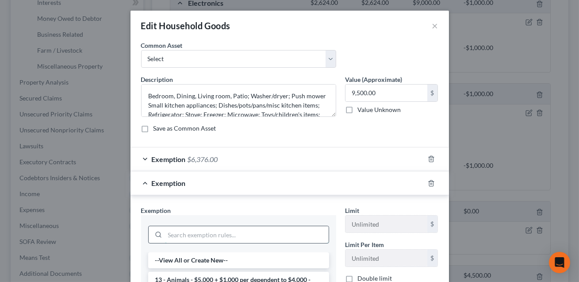
click at [170, 237] on input "search" at bounding box center [247, 234] width 164 height 17
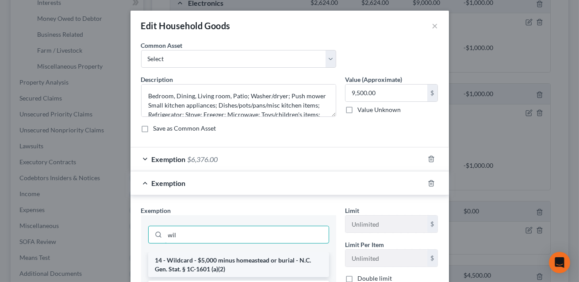
type input "wil"
click at [192, 259] on li "14 - Wildcard - $5,000 minus homeastead or burial - N.C. Gen. Stat. § 1C-1601 (…" at bounding box center [238, 264] width 181 height 25
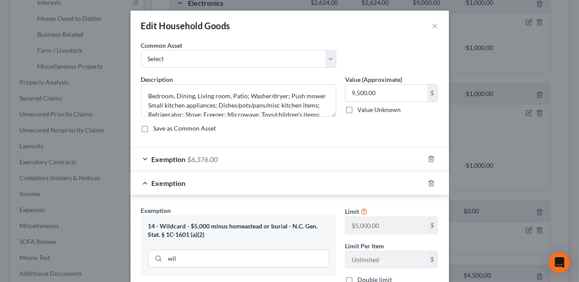
scroll to position [167, 0]
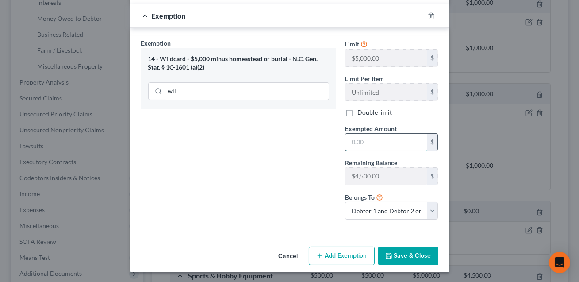
click at [350, 139] on input "text" at bounding box center [387, 142] width 82 height 17
type input "3,124.00"
click at [404, 251] on button "Save & Close" at bounding box center [408, 256] width 60 height 19
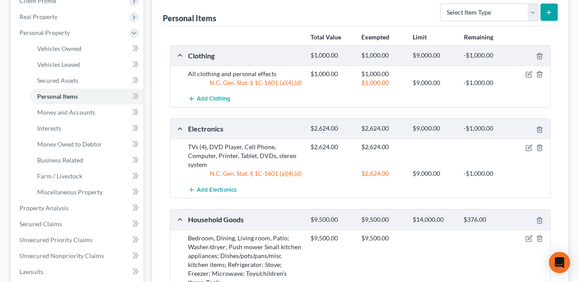
scroll to position [40, 0]
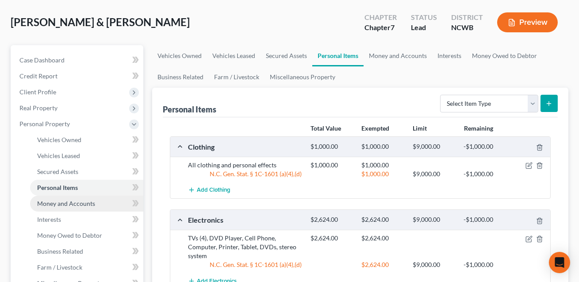
click at [87, 203] on span "Money and Accounts" at bounding box center [66, 204] width 58 height 8
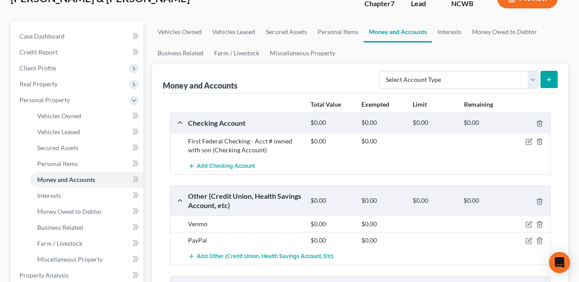
scroll to position [63, 0]
click at [272, 141] on div "First Federal Checking - Acct # owned with son (Checking Account)" at bounding box center [245, 146] width 123 height 18
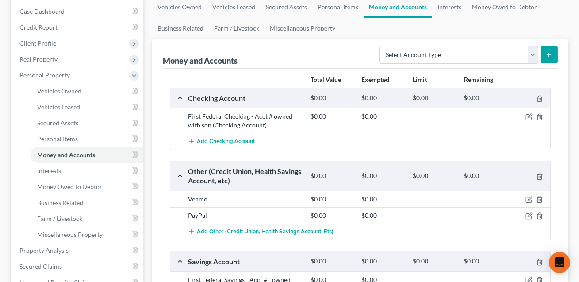
scroll to position [88, 0]
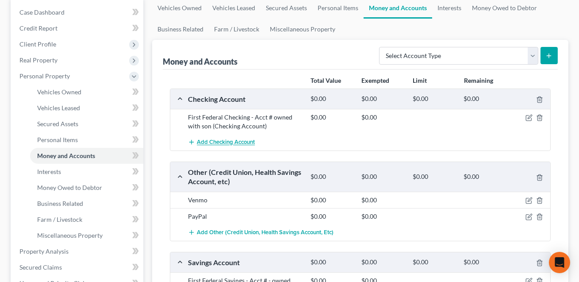
click at [239, 142] on span "Add Checking Account" at bounding box center [226, 142] width 58 height 7
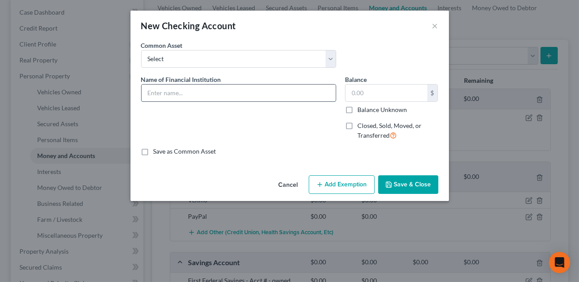
click at [190, 94] on input "text" at bounding box center [239, 93] width 194 height 17
click at [189, 93] on input "First Federal chg. Jnt." at bounding box center [239, 93] width 194 height 17
type input "First Federal ckg. #3303. Jnt."
click at [398, 183] on button "Save & Close" at bounding box center [408, 184] width 60 height 19
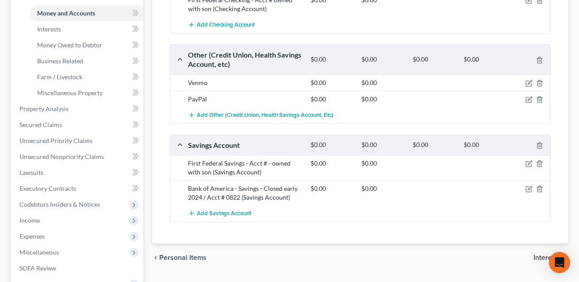
scroll to position [243, 0]
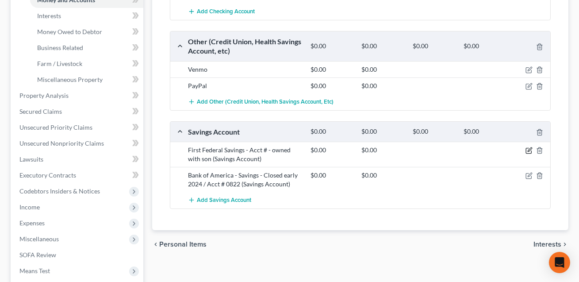
click at [529, 147] on icon "button" at bounding box center [529, 150] width 7 height 7
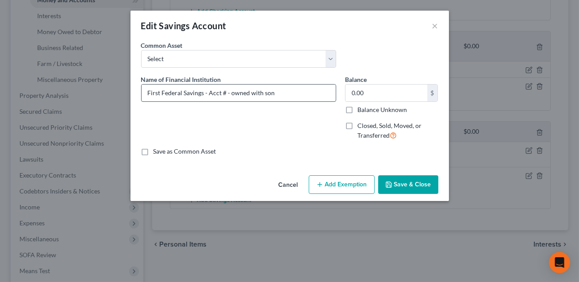
click at [225, 93] on input "First Federal Savings - Acct # - owned with son" at bounding box center [239, 93] width 194 height 17
type input "First Federal Savings - Acct #7530 - owned with son"
click at [412, 186] on button "Save & Close" at bounding box center [408, 184] width 60 height 19
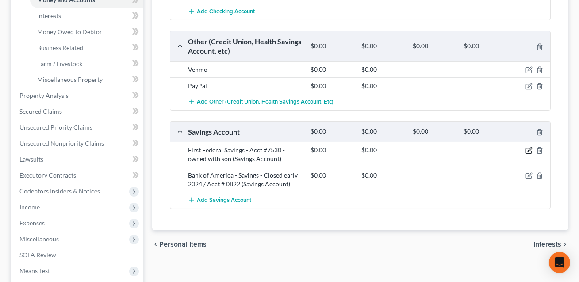
click at [528, 151] on icon "button" at bounding box center [529, 150] width 7 height 7
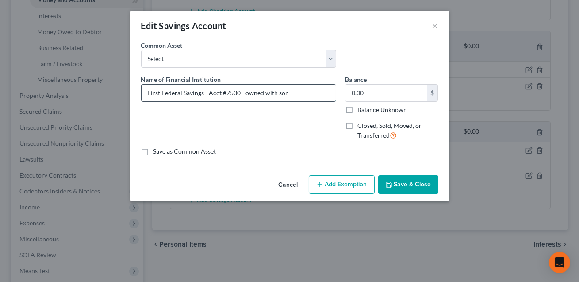
click at [244, 93] on input "First Federal Savings - Acct #7530 - owned with son" at bounding box center [239, 93] width 194 height 17
type input "First Federal Savings - Acct #7530 - Dt 1 owned with son"
click at [401, 180] on button "Save & Close" at bounding box center [408, 184] width 60 height 19
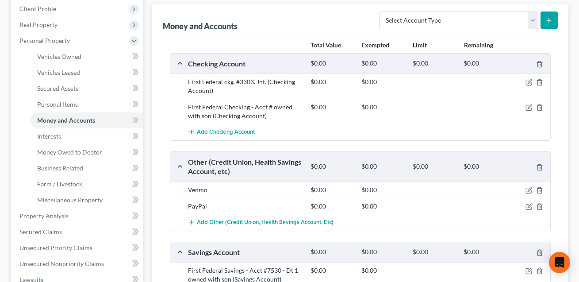
scroll to position [124, 0]
click at [530, 108] on icon "button" at bounding box center [529, 107] width 7 height 7
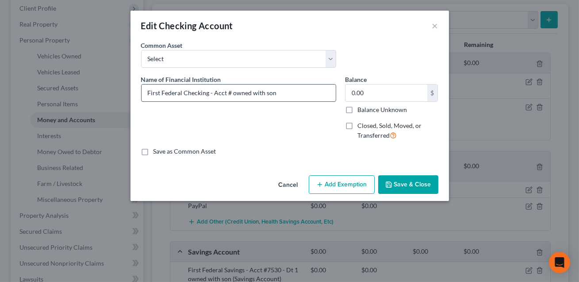
click at [232, 93] on input "First Federal Checking - Acct # owned with son" at bounding box center [239, 93] width 194 height 17
click at [231, 93] on input "First Federal Checking - Acct # Dtr [DEMOGRAPHIC_DATA] owned with son" at bounding box center [239, 93] width 194 height 17
click at [229, 93] on input "First Federal Checking - Acct # .Dtr [DEMOGRAPHIC_DATA] owned with son" at bounding box center [239, 93] width 194 height 17
type input "First Federal Checking - Acct #3885 .Dtr [DEMOGRAPHIC_DATA] owned with son"
click at [406, 186] on button "Save & Close" at bounding box center [408, 184] width 60 height 19
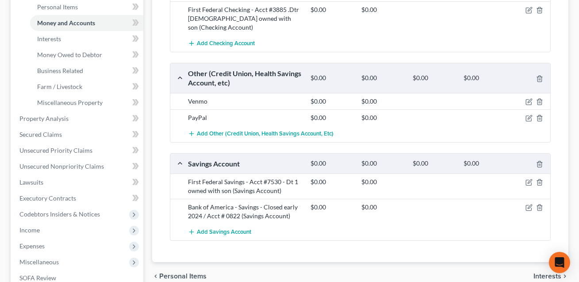
scroll to position [221, 0]
click at [529, 204] on icon "button" at bounding box center [530, 206] width 4 height 4
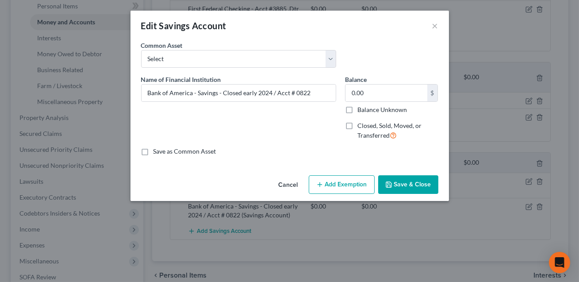
click at [358, 127] on label "Closed, Sold, Moved, or Transferred" at bounding box center [398, 130] width 81 height 19
click at [361, 127] on input "Closed, Sold, Moved, or Transferred" at bounding box center [364, 124] width 6 height 6
checkbox input "true"
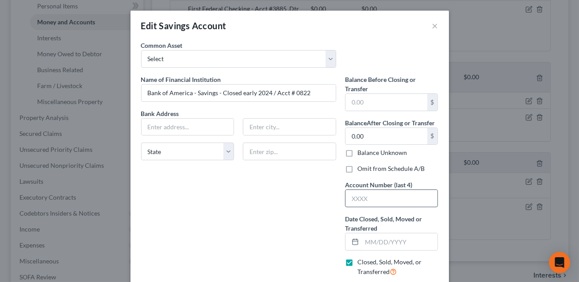
click at [364, 200] on input "text" at bounding box center [392, 198] width 93 height 17
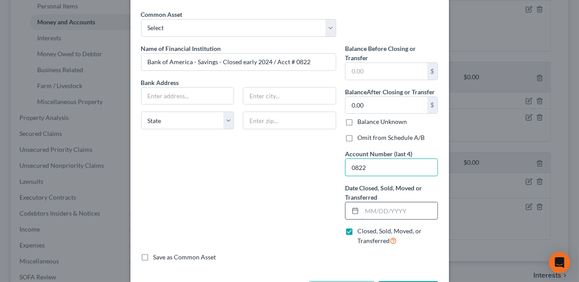
type input "0822"
click at [378, 212] on input "text" at bounding box center [400, 210] width 76 height 17
type input "[DATE]"
click at [358, 136] on label "Omit from Schedule A/B" at bounding box center [391, 137] width 67 height 9
click at [361, 136] on input "Omit from Schedule A/B" at bounding box center [364, 136] width 6 height 6
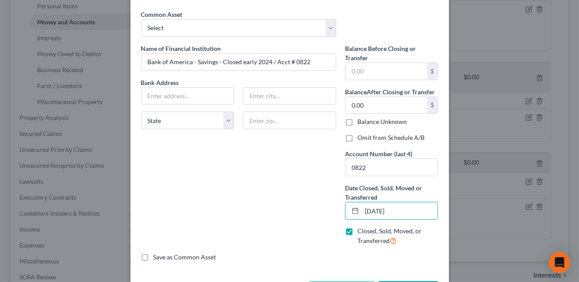
checkbox input "true"
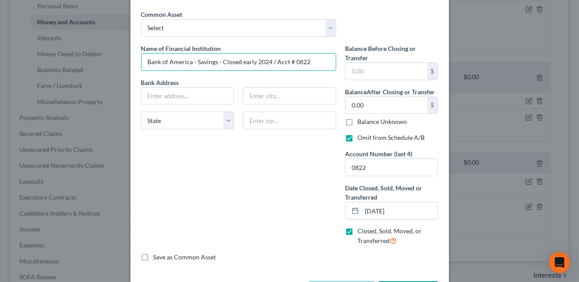
drag, startPoint x: 192, startPoint y: 61, endPoint x: 341, endPoint y: 58, distance: 148.7
click at [341, 58] on div "Name of Financial Institution * Bank of America - Savings - Closed early 2024 /…" at bounding box center [290, 148] width 306 height 209
type input "Bank of America"
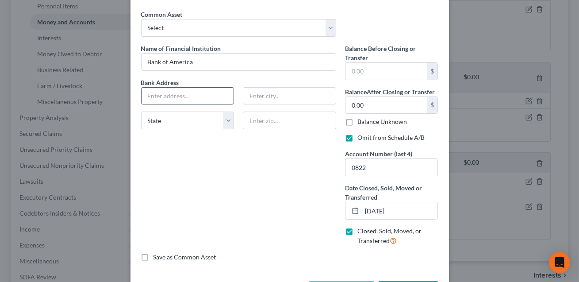
click at [154, 94] on input "text" at bounding box center [188, 96] width 93 height 17
click at [162, 97] on input "P.O. box15284" at bounding box center [188, 96] width 93 height 17
type input "P.O. Box15284"
click at [268, 120] on input "text" at bounding box center [289, 121] width 93 height 18
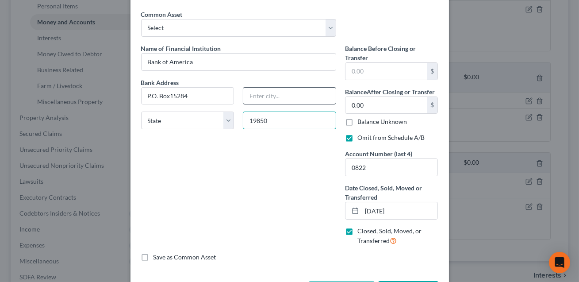
type input "19850"
click at [272, 93] on input "text" at bounding box center [289, 96] width 93 height 17
type input "Wilmington"
select select "7"
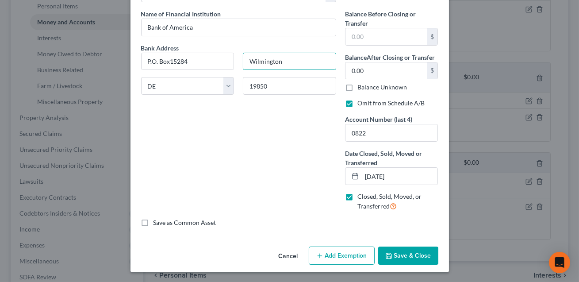
click at [407, 255] on button "Save & Close" at bounding box center [408, 256] width 60 height 19
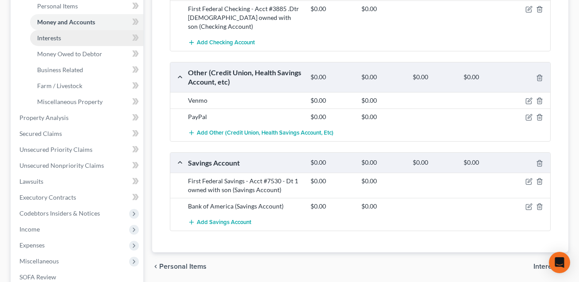
click at [49, 34] on span "Interests" at bounding box center [49, 38] width 24 height 8
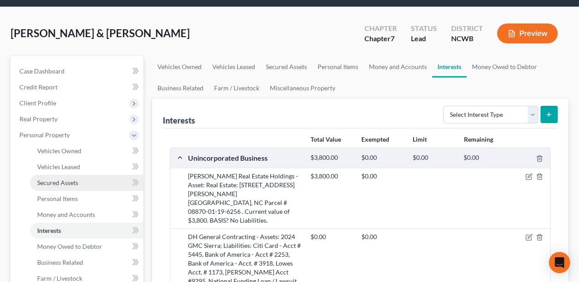
scroll to position [28, 0]
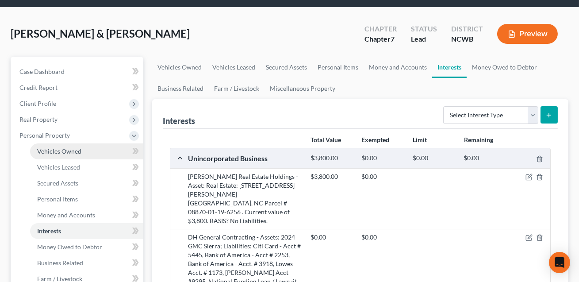
click at [62, 147] on span "Vehicles Owned" at bounding box center [59, 151] width 44 height 8
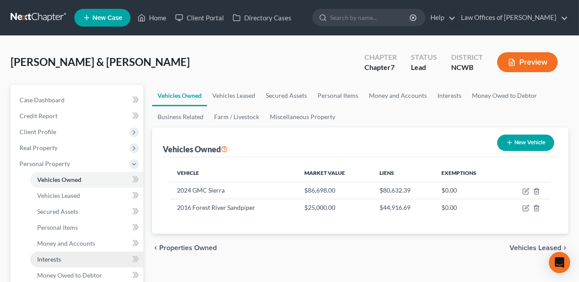
click at [51, 263] on link "Interests" at bounding box center [86, 259] width 113 height 16
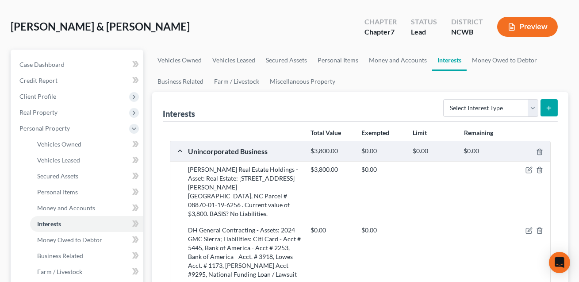
scroll to position [39, 0]
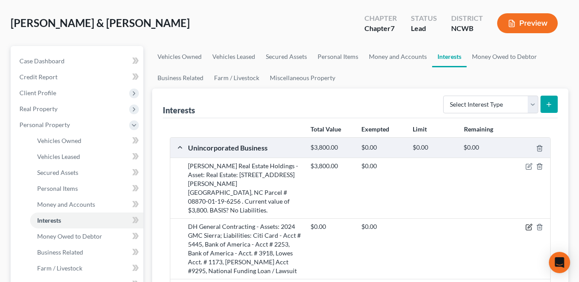
click at [530, 224] on icon "button" at bounding box center [529, 227] width 7 height 7
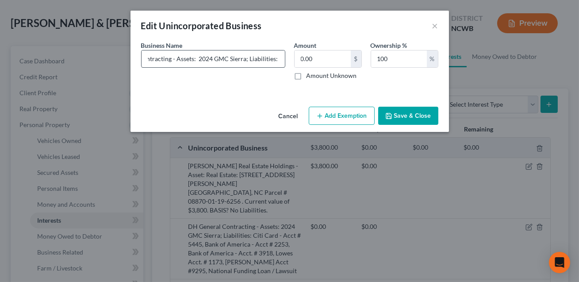
scroll to position [0, 42]
click at [244, 60] on input "DH General Contracting - Assets: 2024 GMC Sierra; Liabilities: Citi Card - Acct…" at bounding box center [213, 58] width 143 height 17
click at [247, 58] on input "DH General Contracting - Assets: 2024 GMC Sierra (43349); Liabilities: Citi Car…" at bounding box center [213, 58] width 143 height 17
click at [275, 59] on input "DH General Contracting - Assets: 2024 GMC Sierra ($43349); Liabilities: Citi Ca…" at bounding box center [213, 58] width 143 height 17
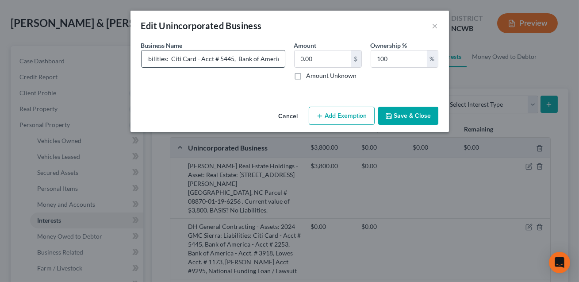
click at [197, 59] on input "DH General Contracting - Assets: 2024 GMC Sierra ($43349); Liabilities: Citi Ca…" at bounding box center [213, 58] width 143 height 17
click at [225, 59] on input "DH General Contracting - Assets: 2024 GMC Sierra ($43349); Liabilities: Citi Ca…" at bounding box center [213, 58] width 143 height 17
click at [243, 61] on input "DH General Contracting - Assets: 2024 GMC Sierra ($43349); Liabilities: Citi Ca…" at bounding box center [213, 58] width 143 height 17
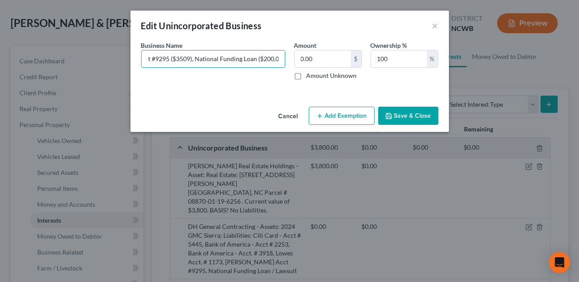
type input "DH General Contracting - Assets: 2024 GMC Sierra ($43349); Liabilities: Citi Ca…"
click at [392, 116] on icon "button" at bounding box center [388, 115] width 5 height 5
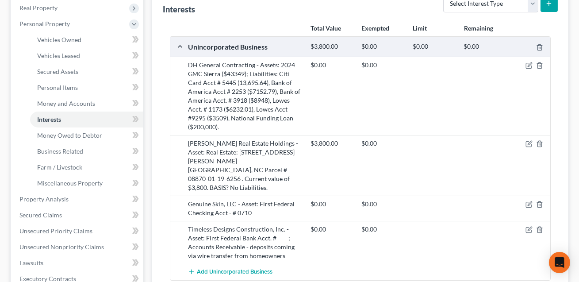
scroll to position [159, 0]
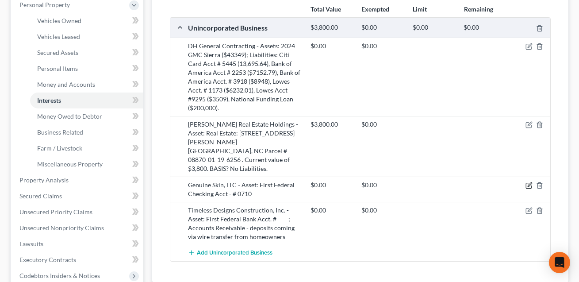
click at [529, 183] on icon "button" at bounding box center [530, 185] width 4 height 4
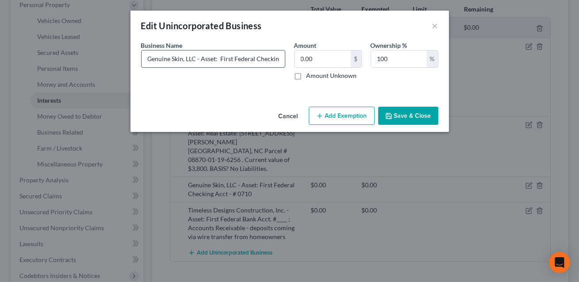
click at [215, 61] on input "Genuine Skin, LLC - Asset: First Federal Checking Acct - # 0710" at bounding box center [213, 58] width 143 height 17
click at [259, 60] on input "Genuine Skin, LLC - AssetS: First Federal Checking Acct - # 0710" at bounding box center [213, 58] width 143 height 17
click at [249, 59] on input "Genuine Skin, LLC - AssetS: First Federal Checking Acct # 0710_____________, In…" at bounding box center [213, 58] width 143 height 17
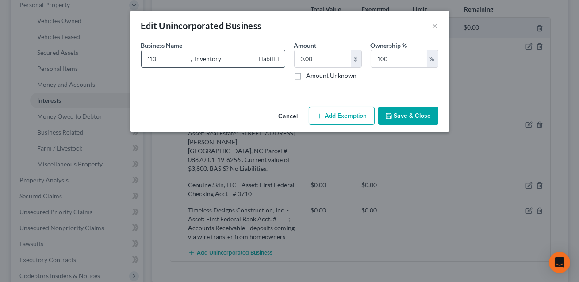
scroll to position [0, 162]
type input "Genuine Skin, LLC - AssetS: First Federal Checking Acct # 0710_____________, In…"
click at [405, 119] on button "Save & Close" at bounding box center [408, 116] width 60 height 19
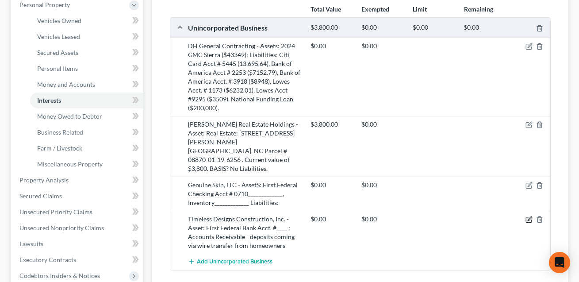
click at [529, 217] on icon "button" at bounding box center [530, 219] width 4 height 4
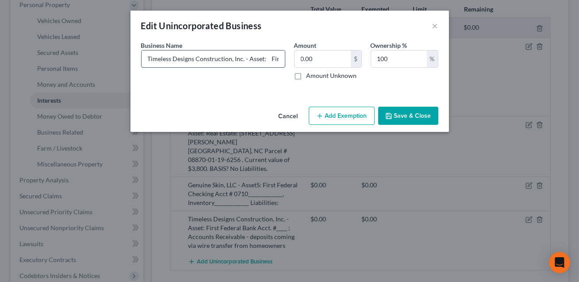
click at [270, 56] on input "Timeless Designs Construction, Inc. - Asset: First Federal Bank Acct. #____ ; A…" at bounding box center [213, 58] width 143 height 17
click at [221, 60] on input "Timeless Designs Construction, Inc. - Asset:First Federal Bank Acct. #1255 ____…" at bounding box center [213, 58] width 143 height 17
type input "Timeless Designs Construction, Inc. - Asset:First Federal Bank Acct. #1255 ____…"
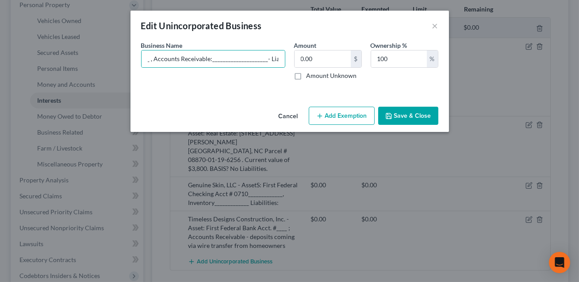
scroll to position [0, 0]
click at [400, 112] on button "Save & Close" at bounding box center [408, 116] width 60 height 19
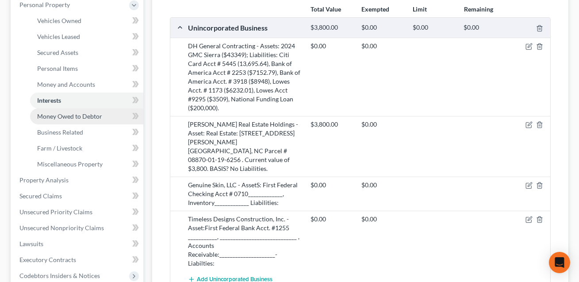
click at [91, 112] on span "Money Owed to Debtor" at bounding box center [69, 116] width 65 height 8
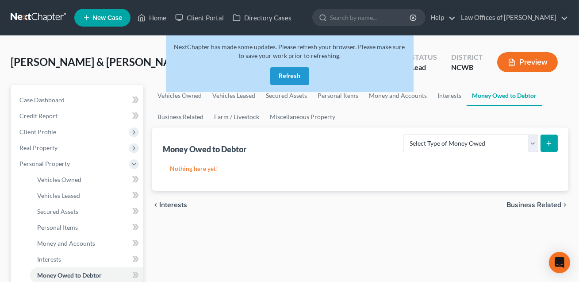
click at [288, 85] on button "Refresh" at bounding box center [289, 76] width 39 height 18
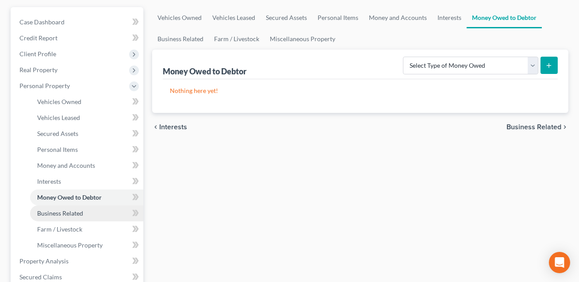
click at [46, 210] on span "Business Related" at bounding box center [60, 213] width 46 height 8
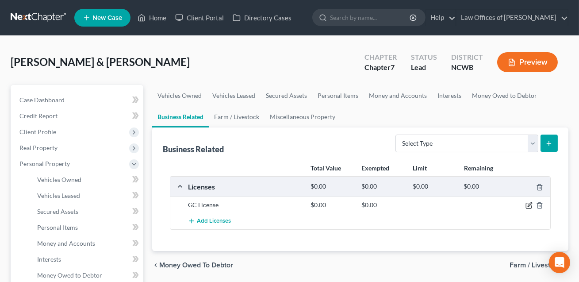
click at [529, 204] on icon "button" at bounding box center [530, 205] width 4 height 4
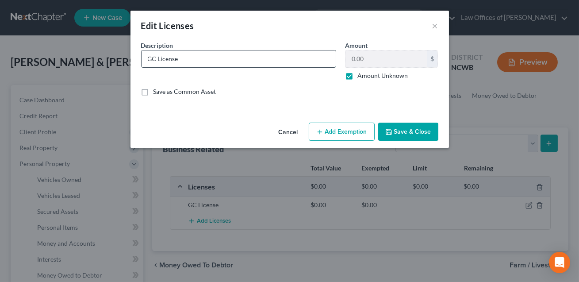
click at [152, 55] on input "GC License" at bounding box center [239, 58] width 194 height 17
click at [228, 63] on input "General Contractor's License" at bounding box center [239, 58] width 194 height 17
type input "General Contractor's License (not transferable)"
click at [358, 74] on label "Amount Unknown" at bounding box center [383, 75] width 50 height 9
click at [361, 74] on input "Amount Unknown" at bounding box center [364, 74] width 6 height 6
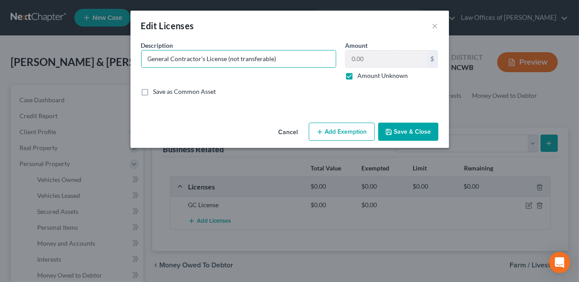
checkbox input "false"
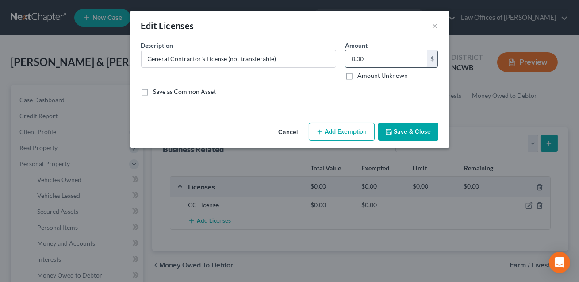
click at [352, 61] on input "0.00" at bounding box center [387, 58] width 82 height 17
click at [352, 63] on input "0.00" at bounding box center [387, 58] width 82 height 17
click at [397, 130] on button "Save & Close" at bounding box center [408, 132] width 60 height 19
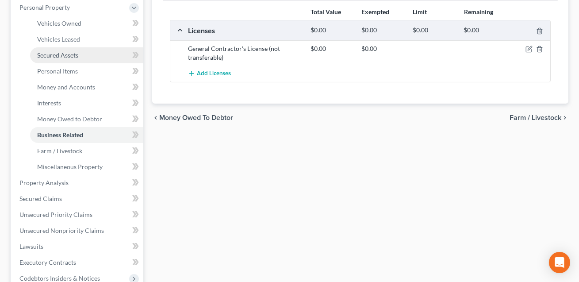
scroll to position [223, 0]
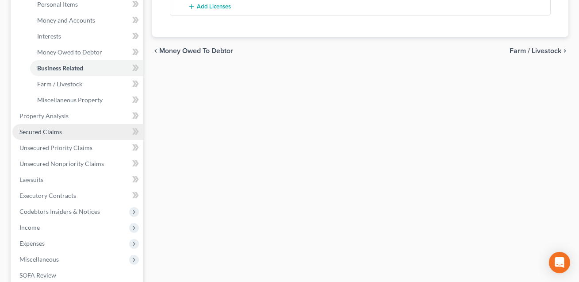
click at [51, 136] on link "Secured Claims" at bounding box center [77, 132] width 131 height 16
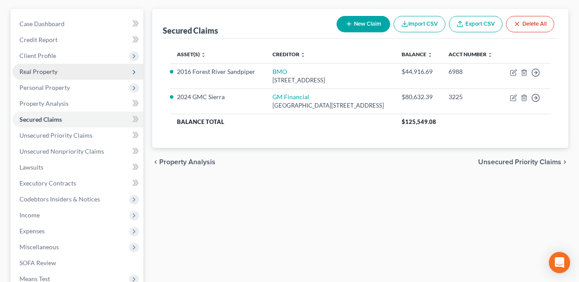
scroll to position [105, 0]
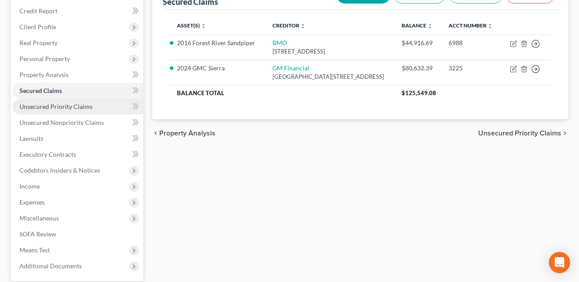
click at [56, 108] on span "Unsecured Priority Claims" at bounding box center [55, 107] width 73 height 8
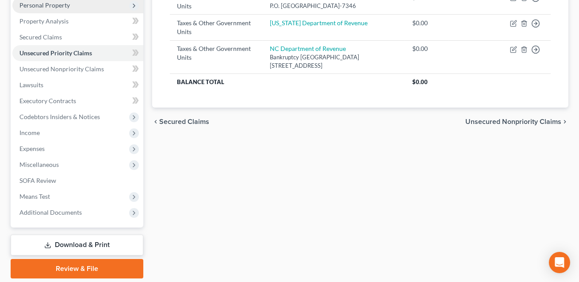
scroll to position [187, 0]
